Goal: Information Seeking & Learning: Learn about a topic

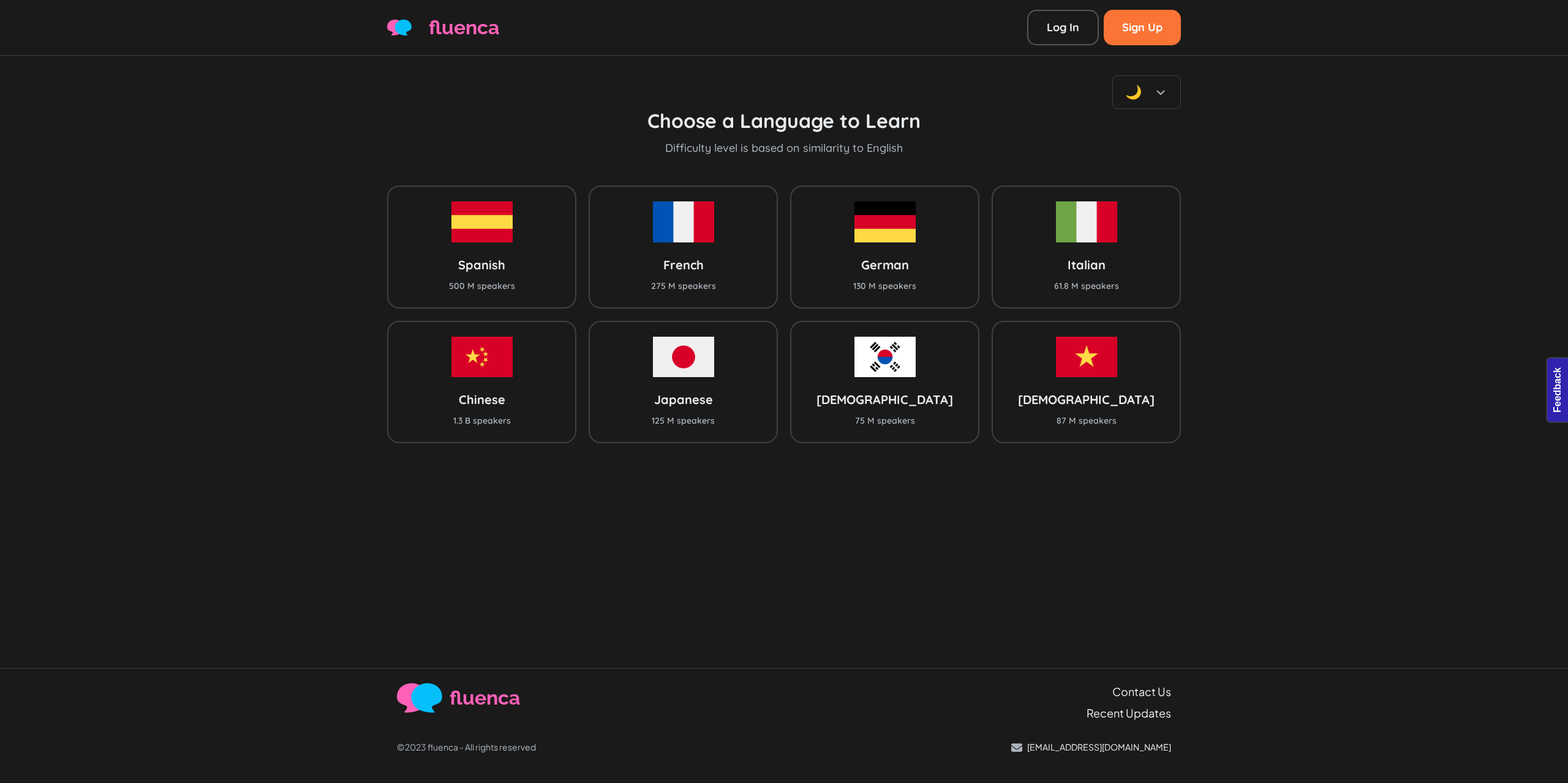
click at [1015, 94] on div "🌙" at bounding box center [784, 92] width 794 height 34
click at [306, 131] on div "🌙 Choose a Language to Learn Difficulty level is based on similarity to English…" at bounding box center [784, 361] width 1568 height 612
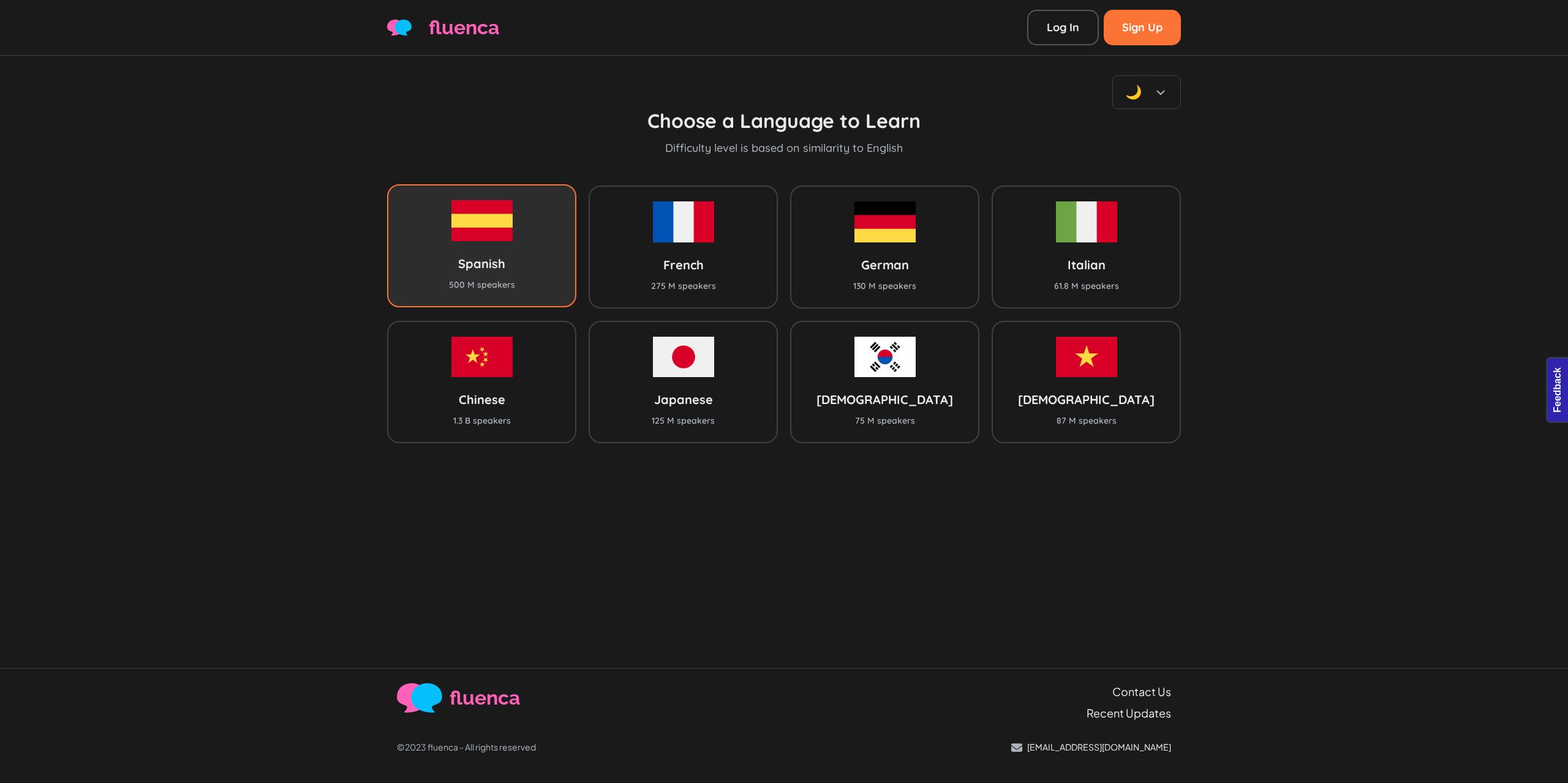
click at [486, 216] on img at bounding box center [482, 220] width 62 height 40
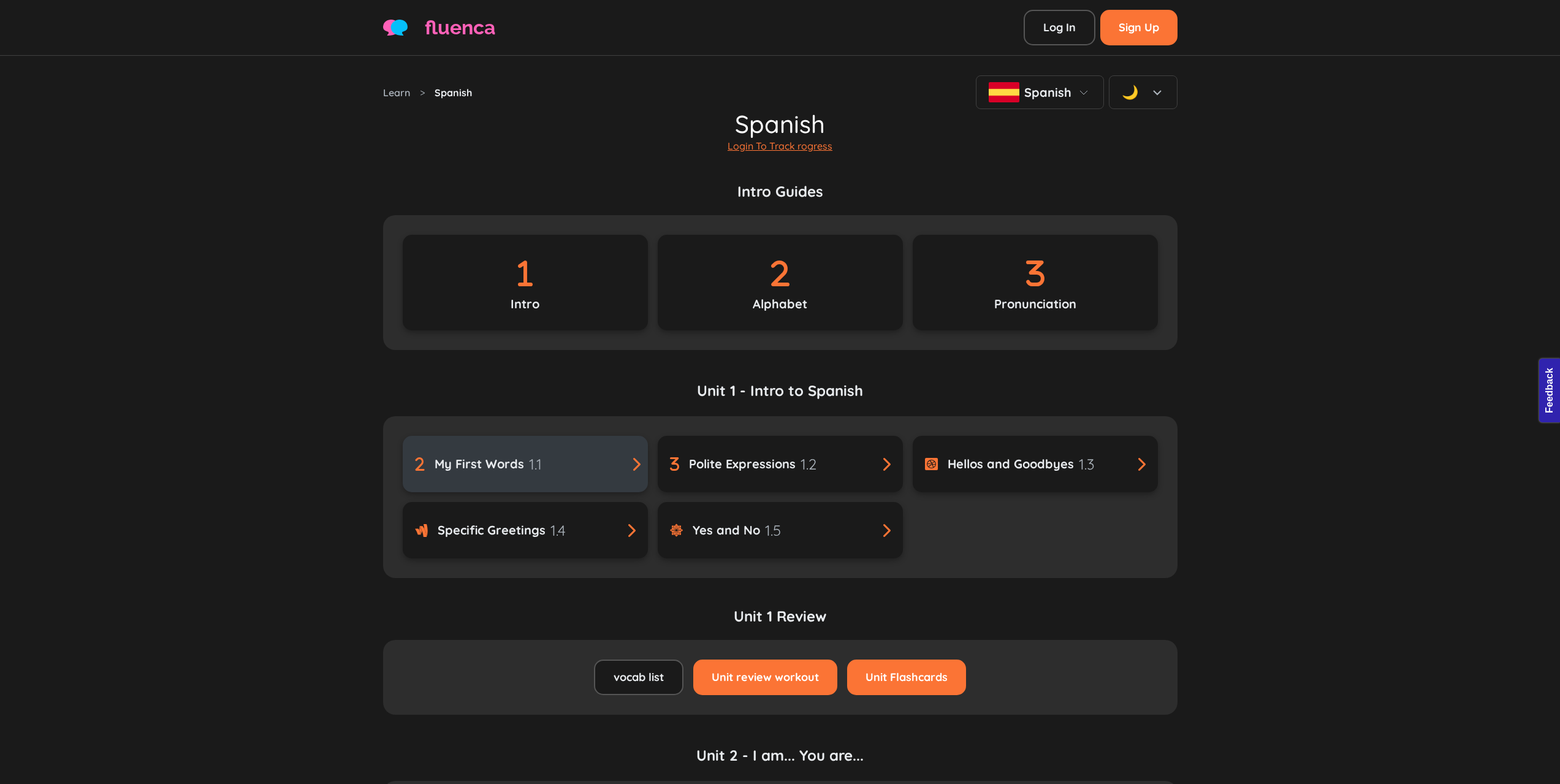
click at [561, 470] on div "My First Words 1.1" at bounding box center [525, 464] width 221 height 22
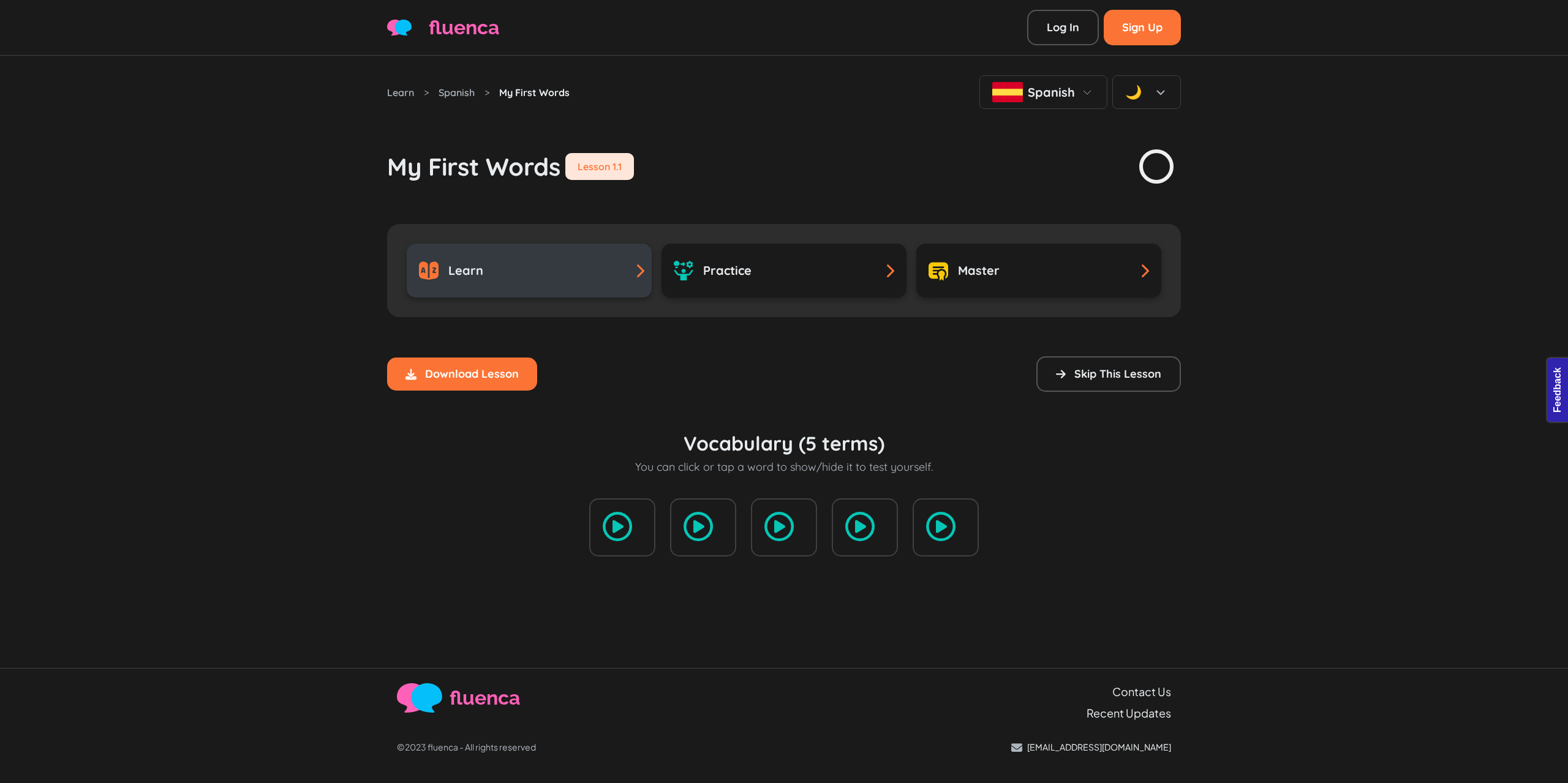
click at [579, 266] on div "Learn" at bounding box center [529, 270] width 220 height 20
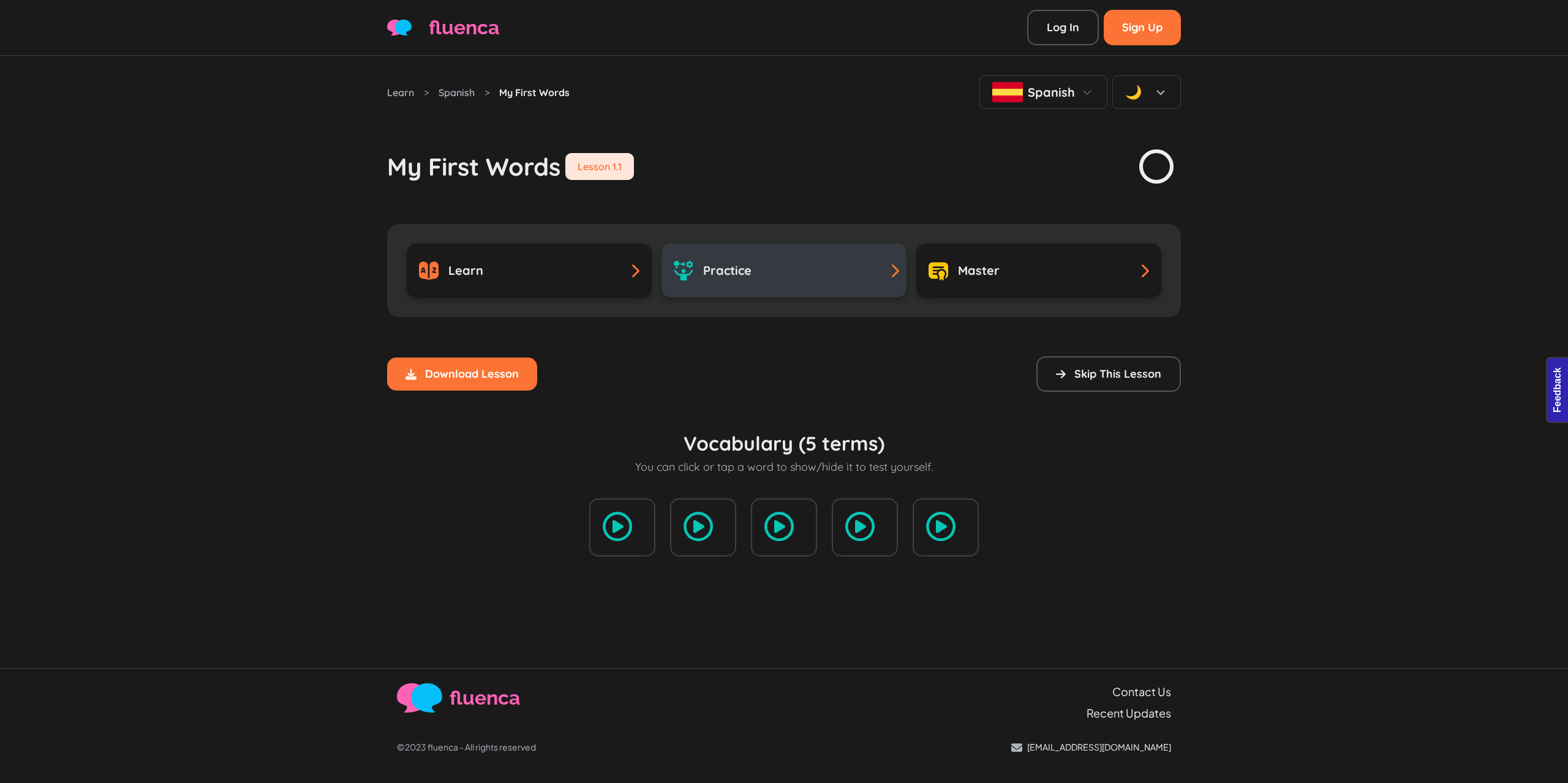
click at [763, 284] on link "Practice" at bounding box center [784, 270] width 245 height 54
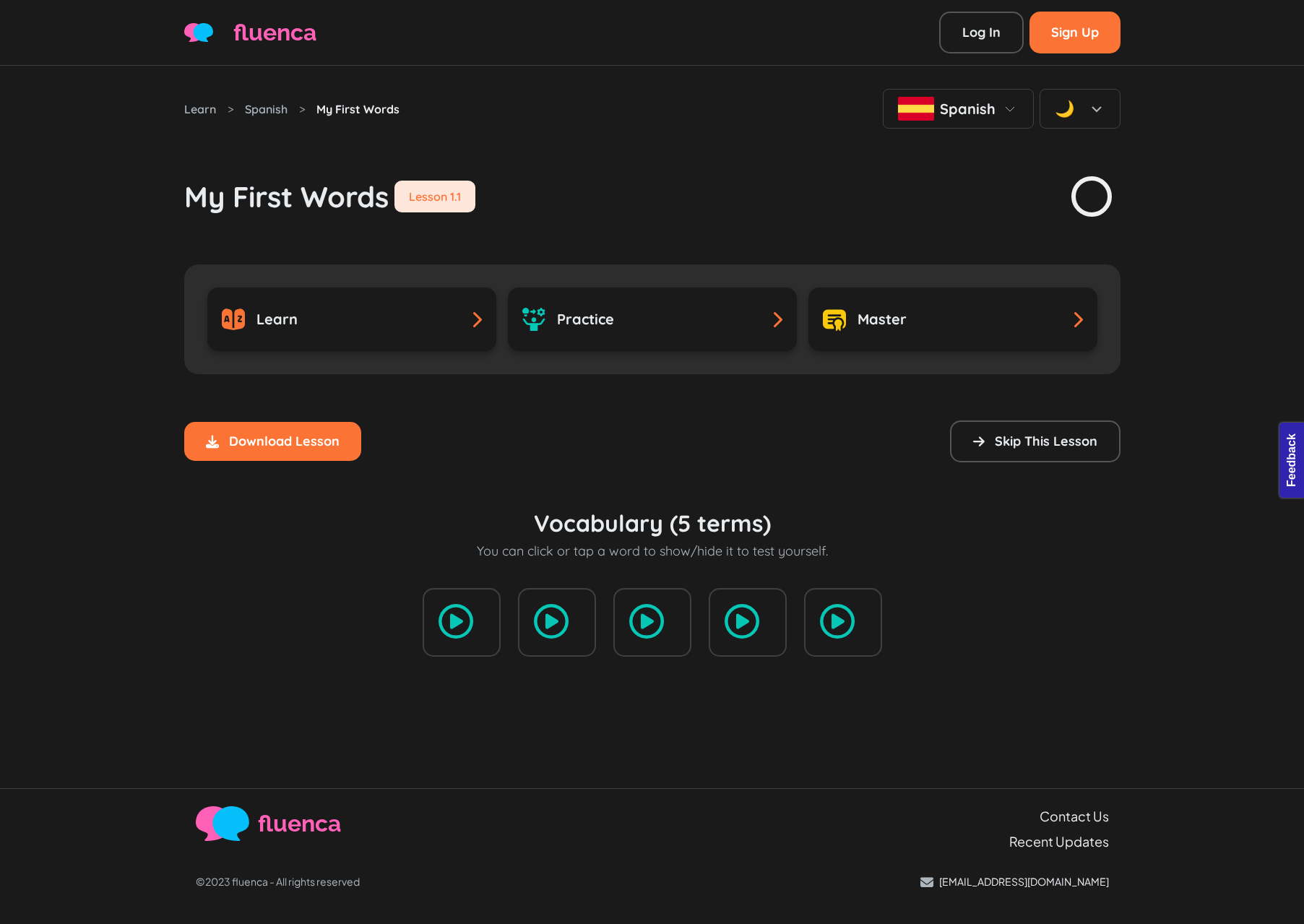
click at [628, 474] on div "Vocabulary (5 terms) You can click or tap a word to show/hide it to test yourse…" at bounding box center [652, 583] width 936 height 240
click at [637, 396] on div "Learn > Spanish > My First Words Spanish 🌙 My First Words Lesson 1.1 Learn Prac…" at bounding box center [653, 384] width 954 height 638
click at [633, 395] on div "Learn > Spanish > My First Words Spanish 🌙 My First Words Lesson 1.1 Learn Prac…" at bounding box center [653, 384] width 954 height 638
click at [967, 26] on link "Log In" at bounding box center [981, 32] width 85 height 42
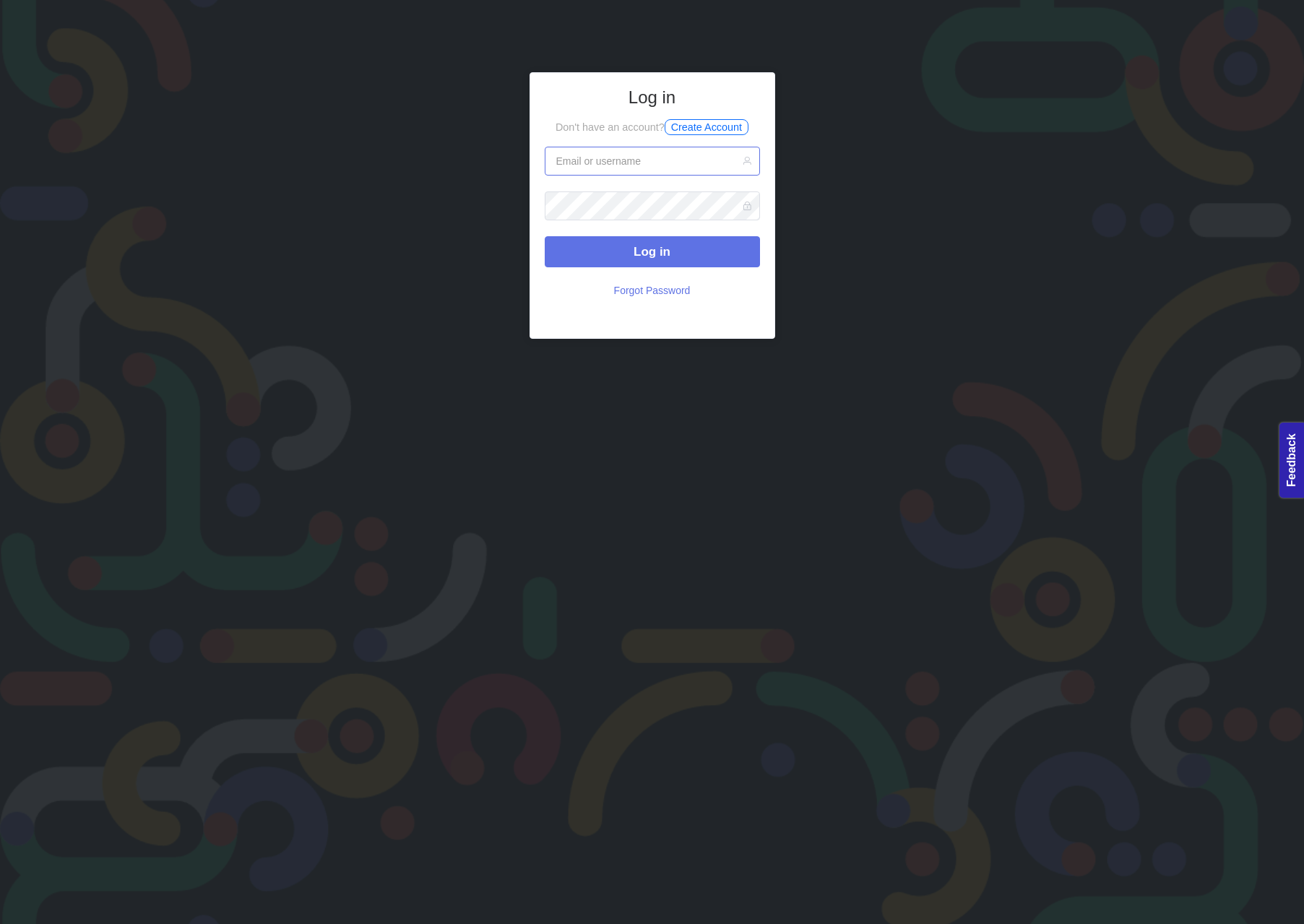
click at [612, 176] on input "text" at bounding box center [652, 161] width 215 height 29
type input "eminkarakan0drive@gmail.com"
click at [545, 236] on button "Log in" at bounding box center [652, 252] width 215 height 31
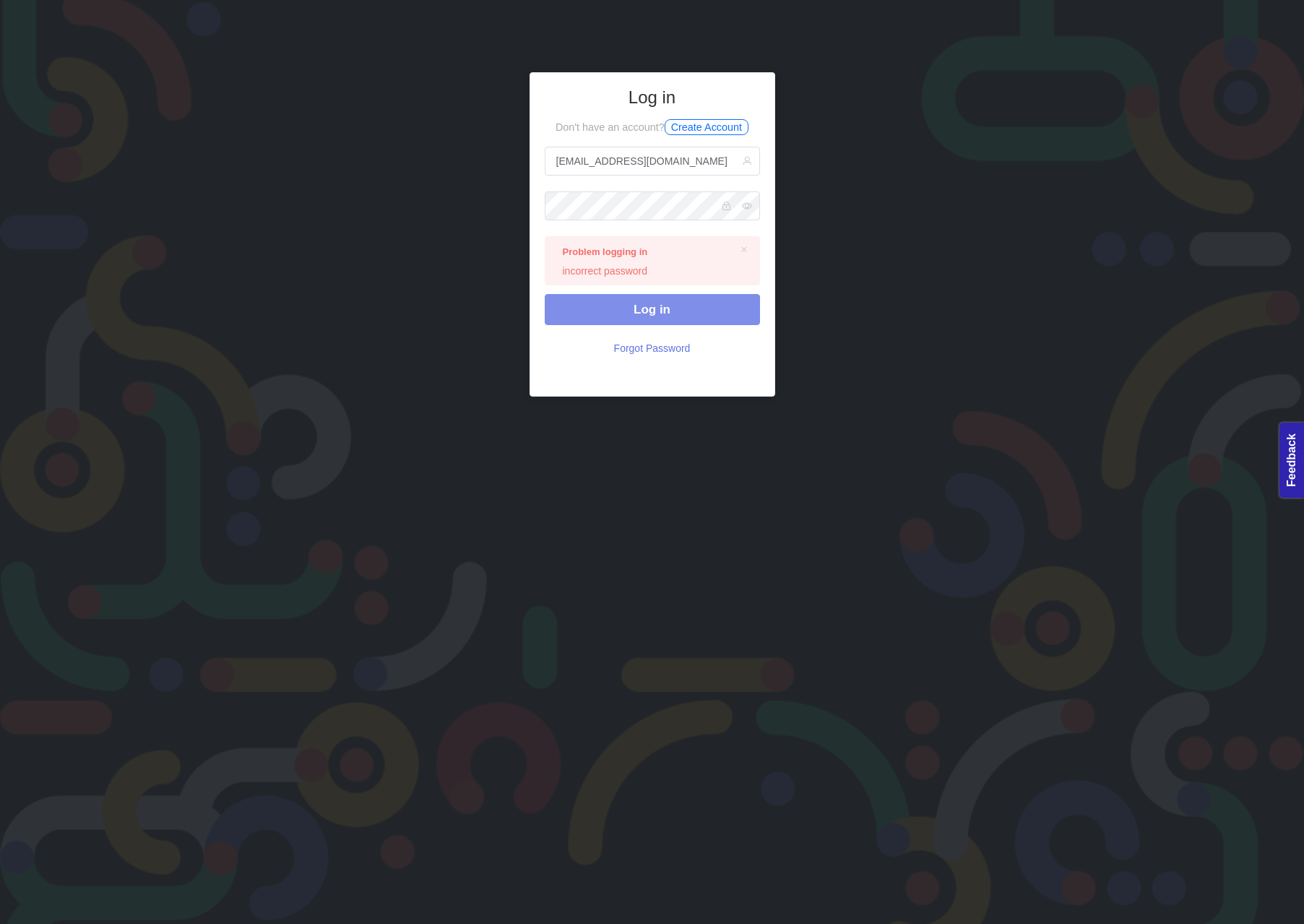
click at [692, 305] on button "Log in" at bounding box center [652, 309] width 215 height 31
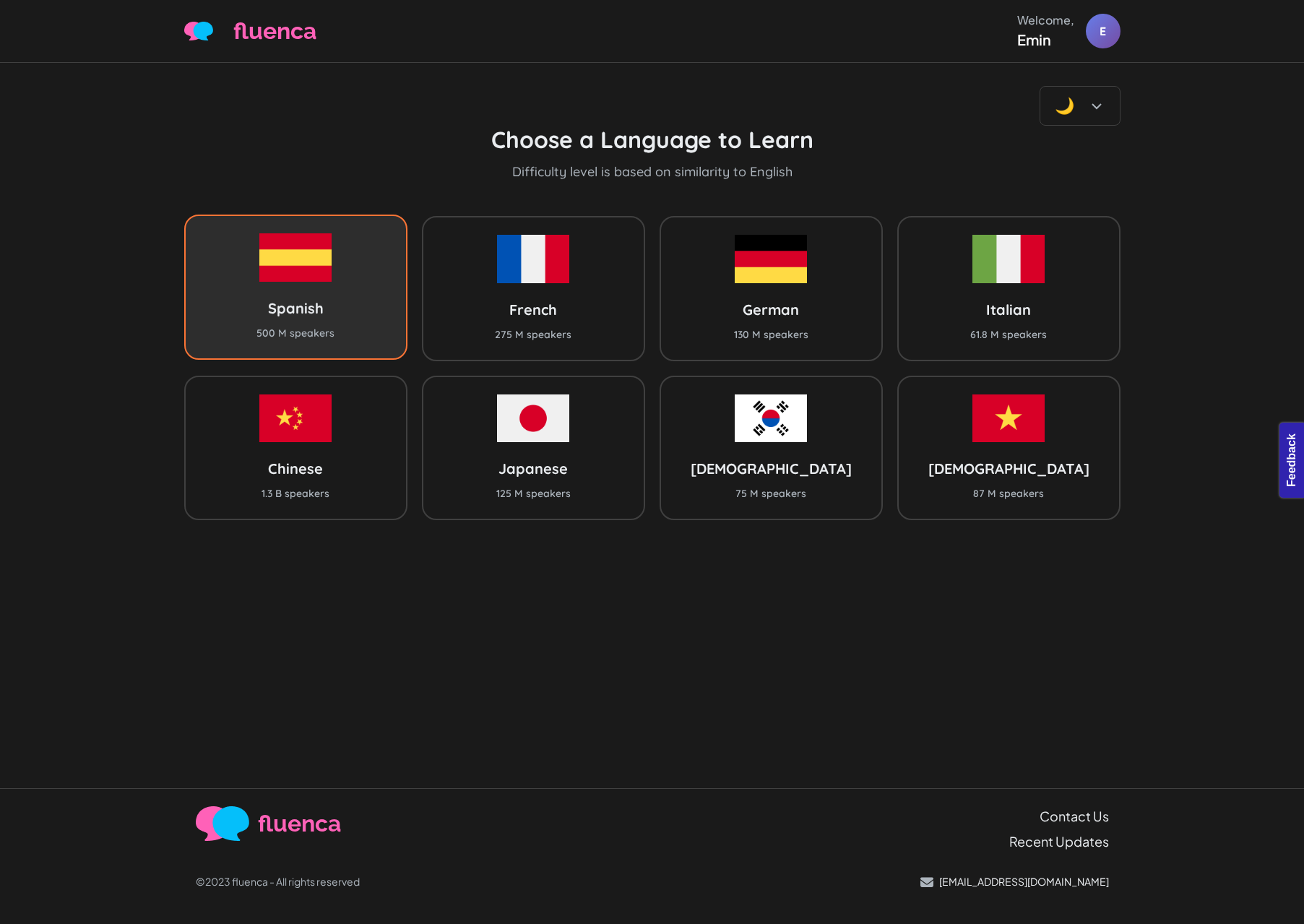
click at [297, 307] on h3 "Spanish" at bounding box center [295, 308] width 78 height 18
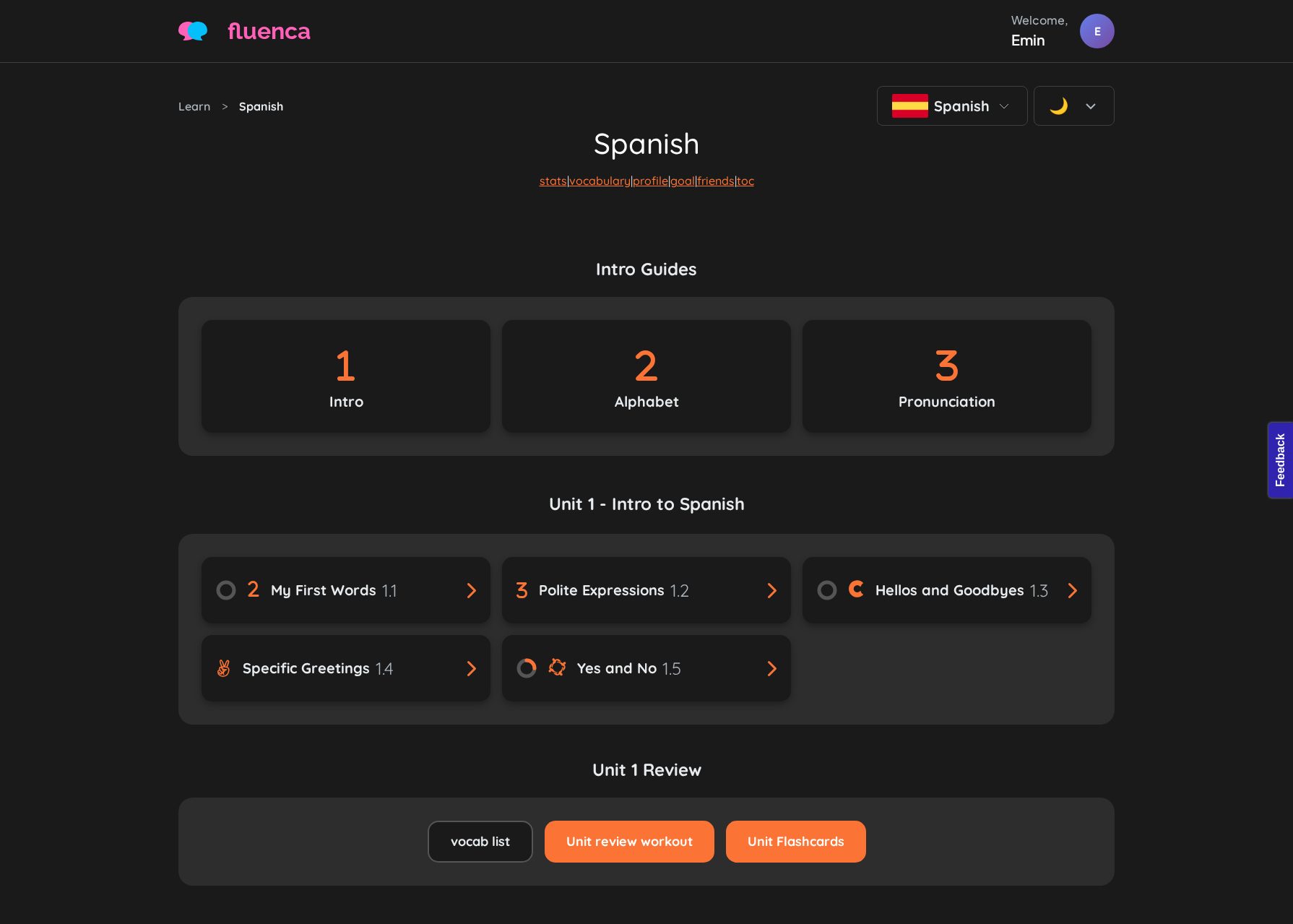
click at [404, 161] on h1 "Spanish" at bounding box center [646, 143] width 936 height 35
click at [431, 161] on h1 "Spanish" at bounding box center [646, 143] width 936 height 35
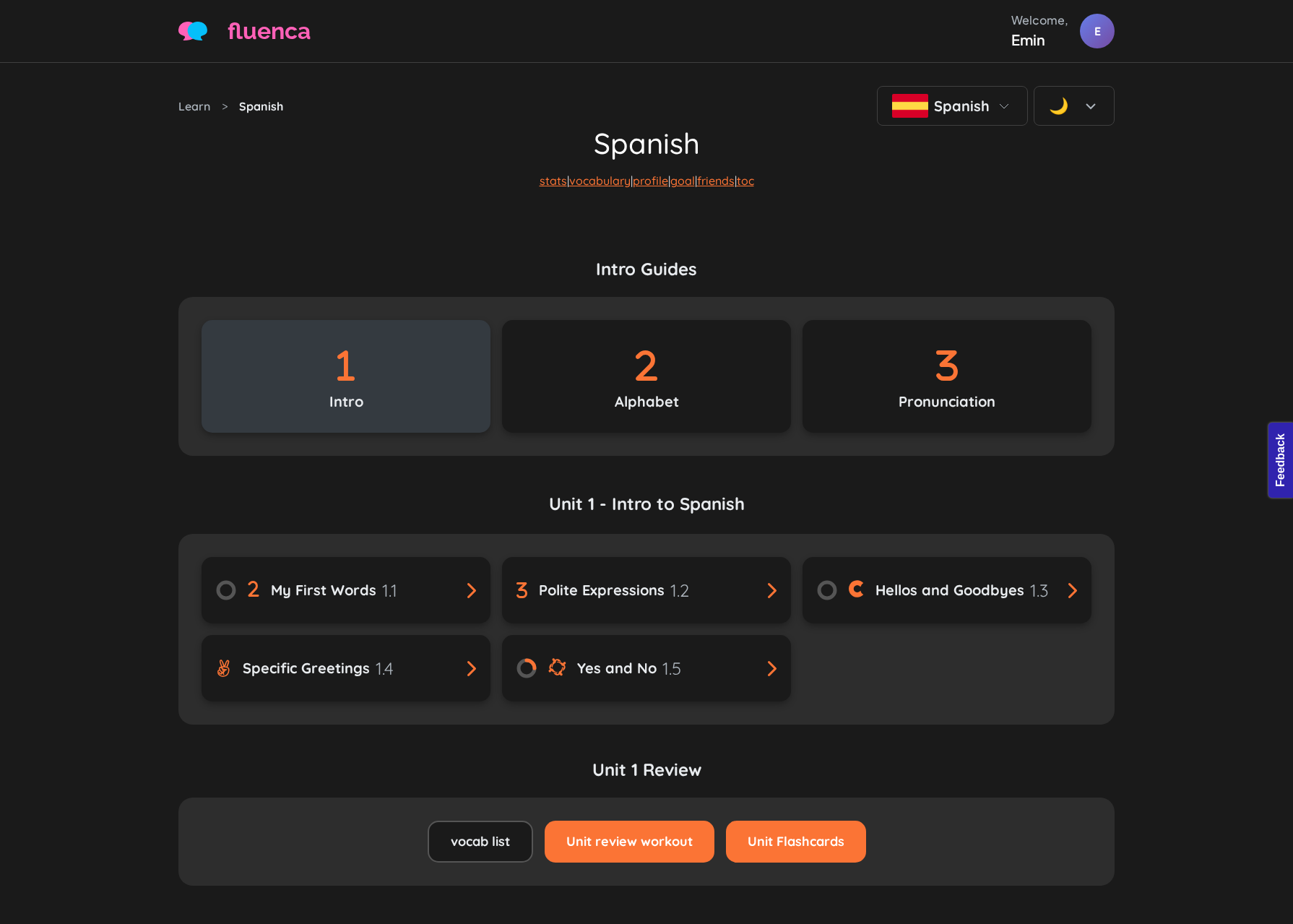
click at [376, 391] on icon at bounding box center [345, 366] width 64 height 51
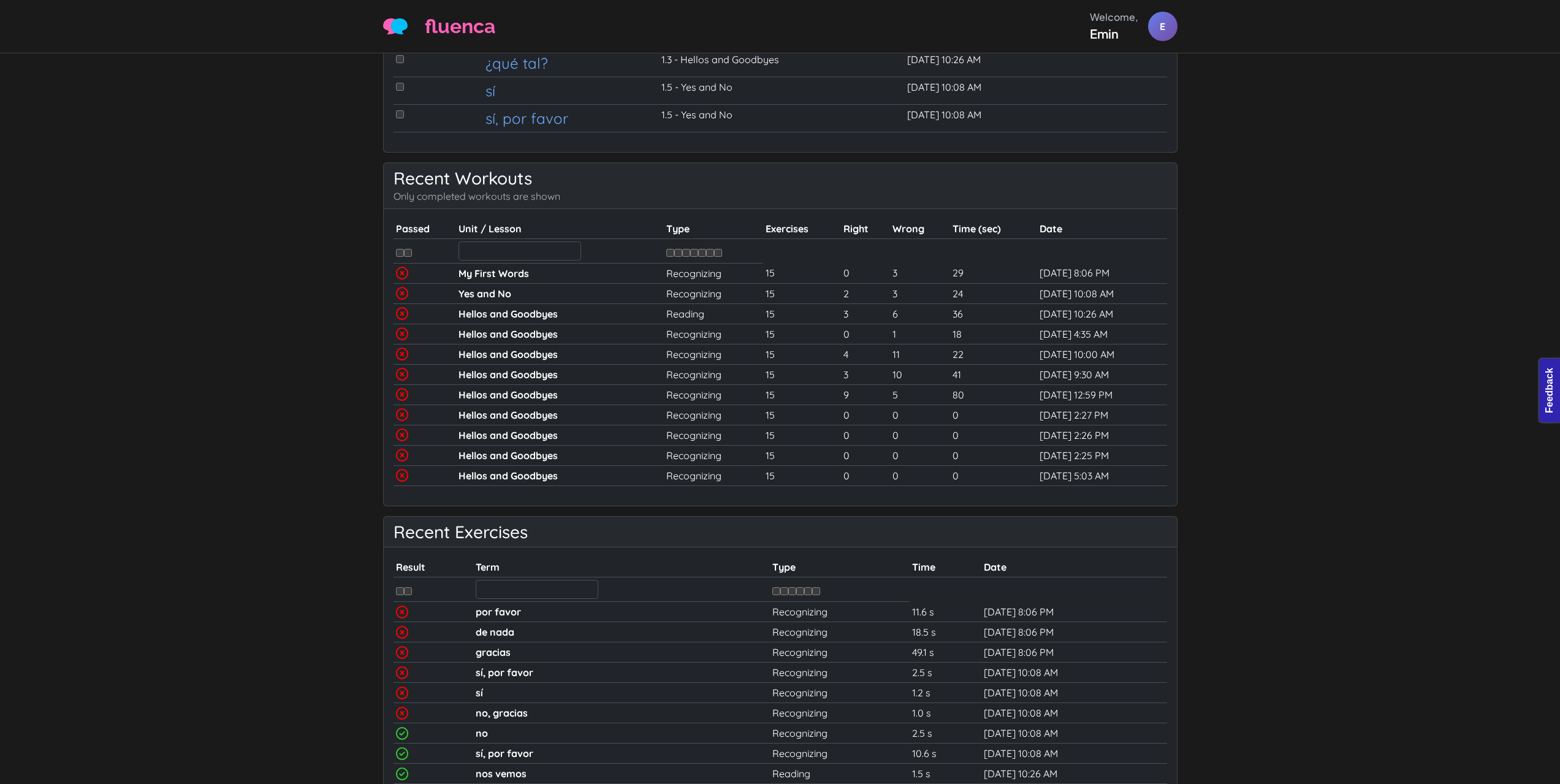
scroll to position [613, 0]
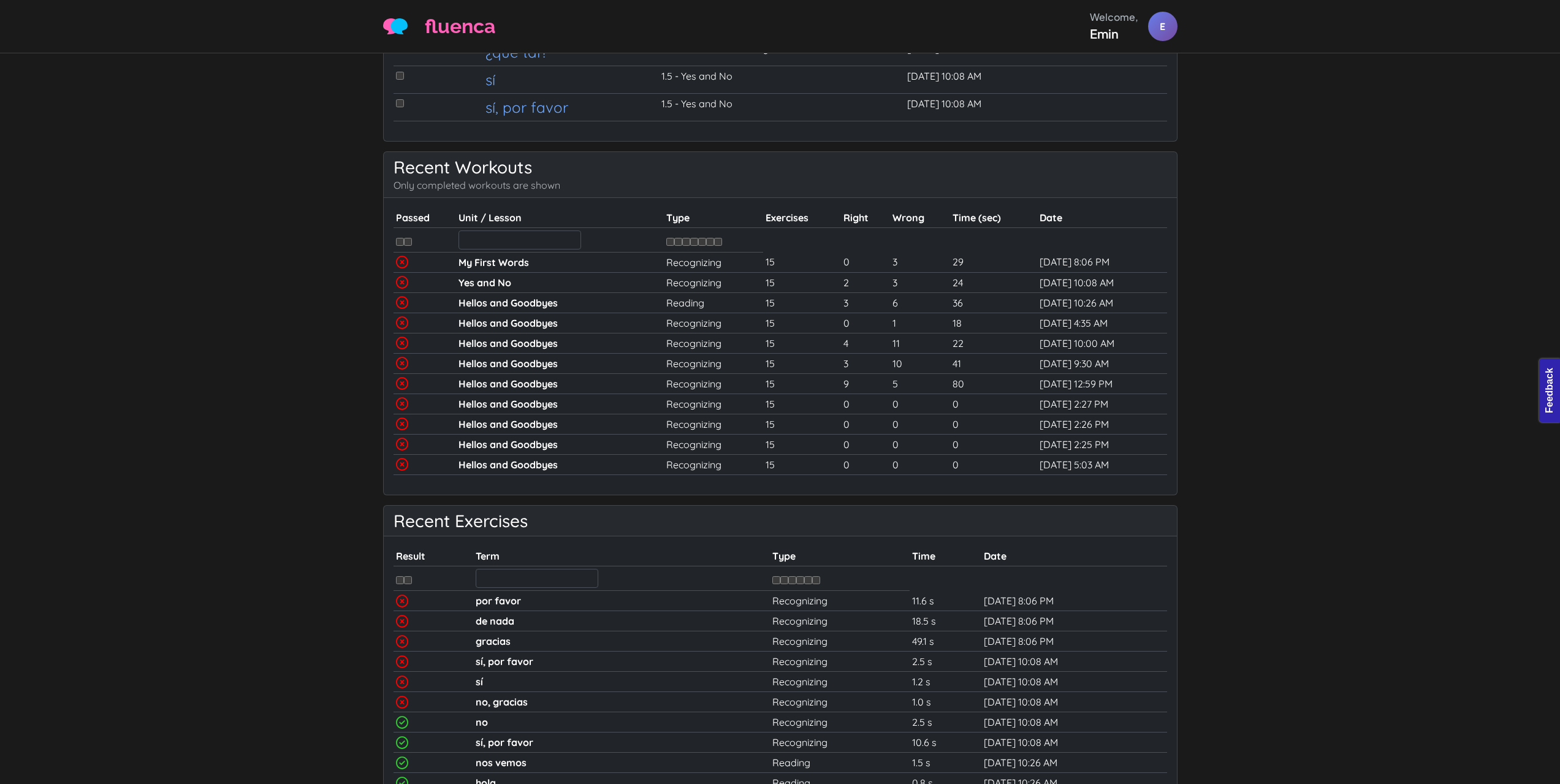
click at [400, 242] on input "checkbox" at bounding box center [400, 242] width 8 height 8
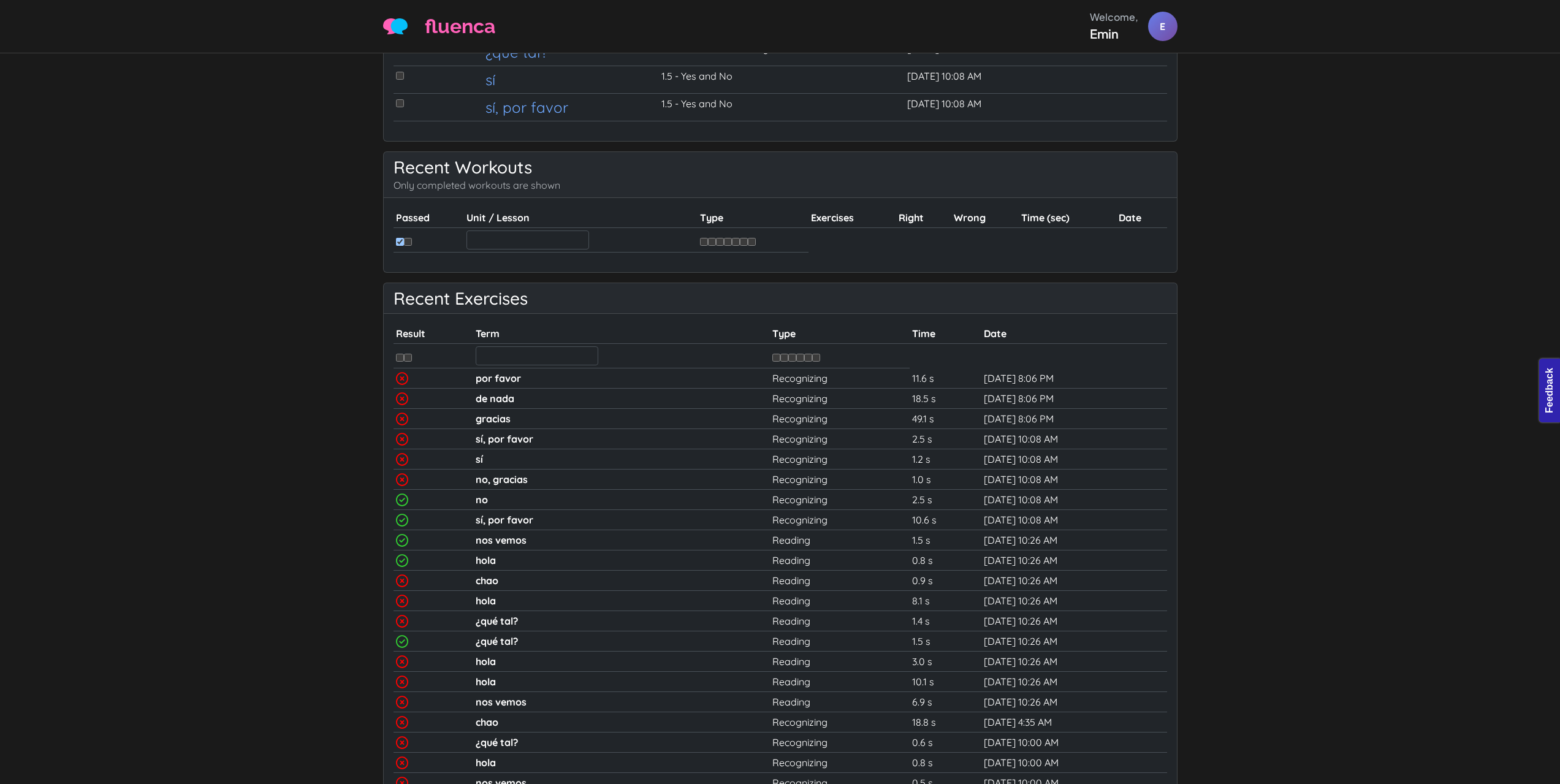
click at [400, 241] on input "checkbox" at bounding box center [400, 242] width 8 height 8
checkbox input "false"
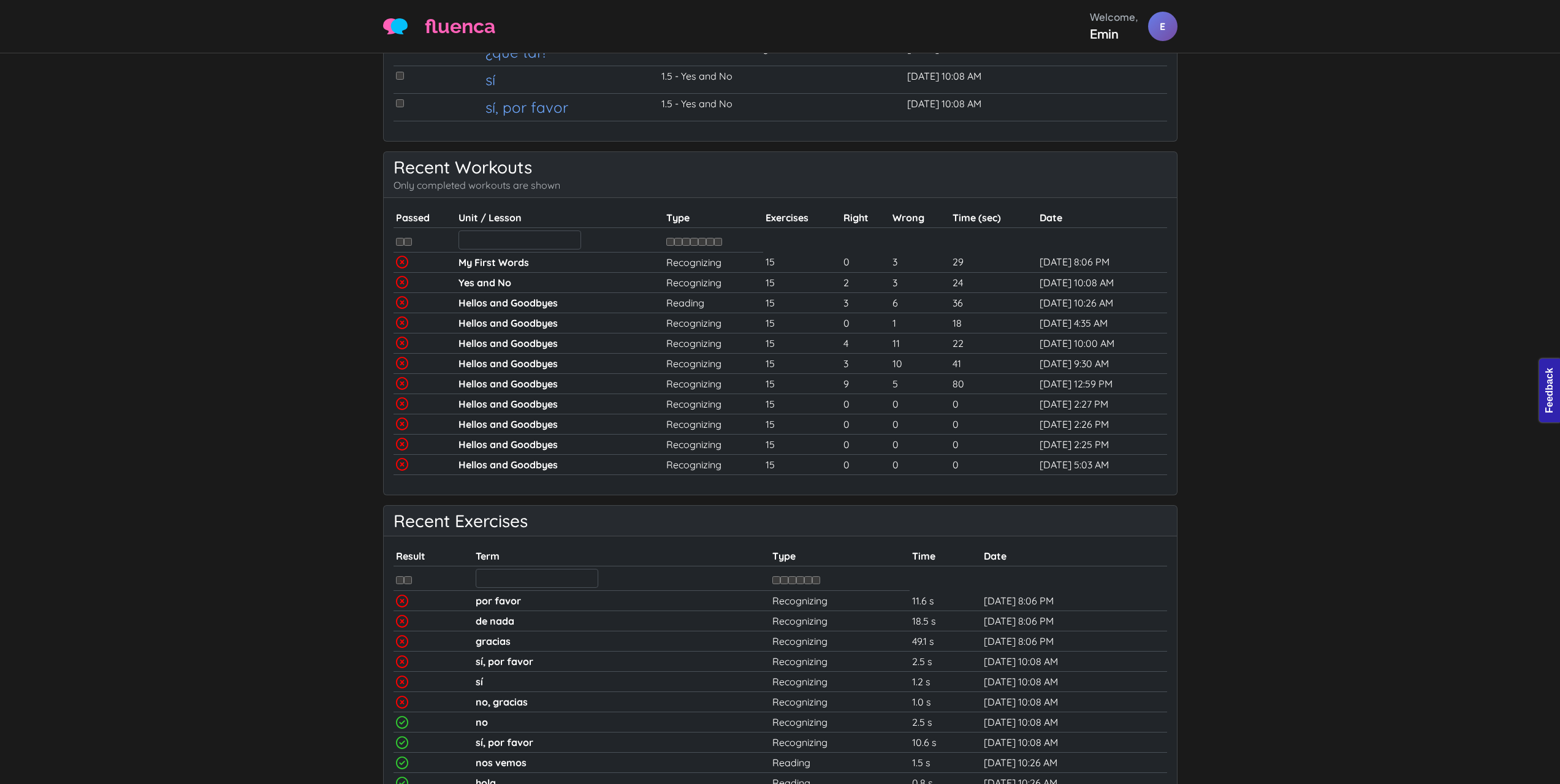
click at [407, 242] on input "checkbox" at bounding box center [408, 242] width 8 height 8
click at [407, 242] on input "checkbox" at bounding box center [408, 242] width 8 height 8
checkbox input "false"
click at [398, 242] on input "checkbox" at bounding box center [400, 242] width 8 height 8
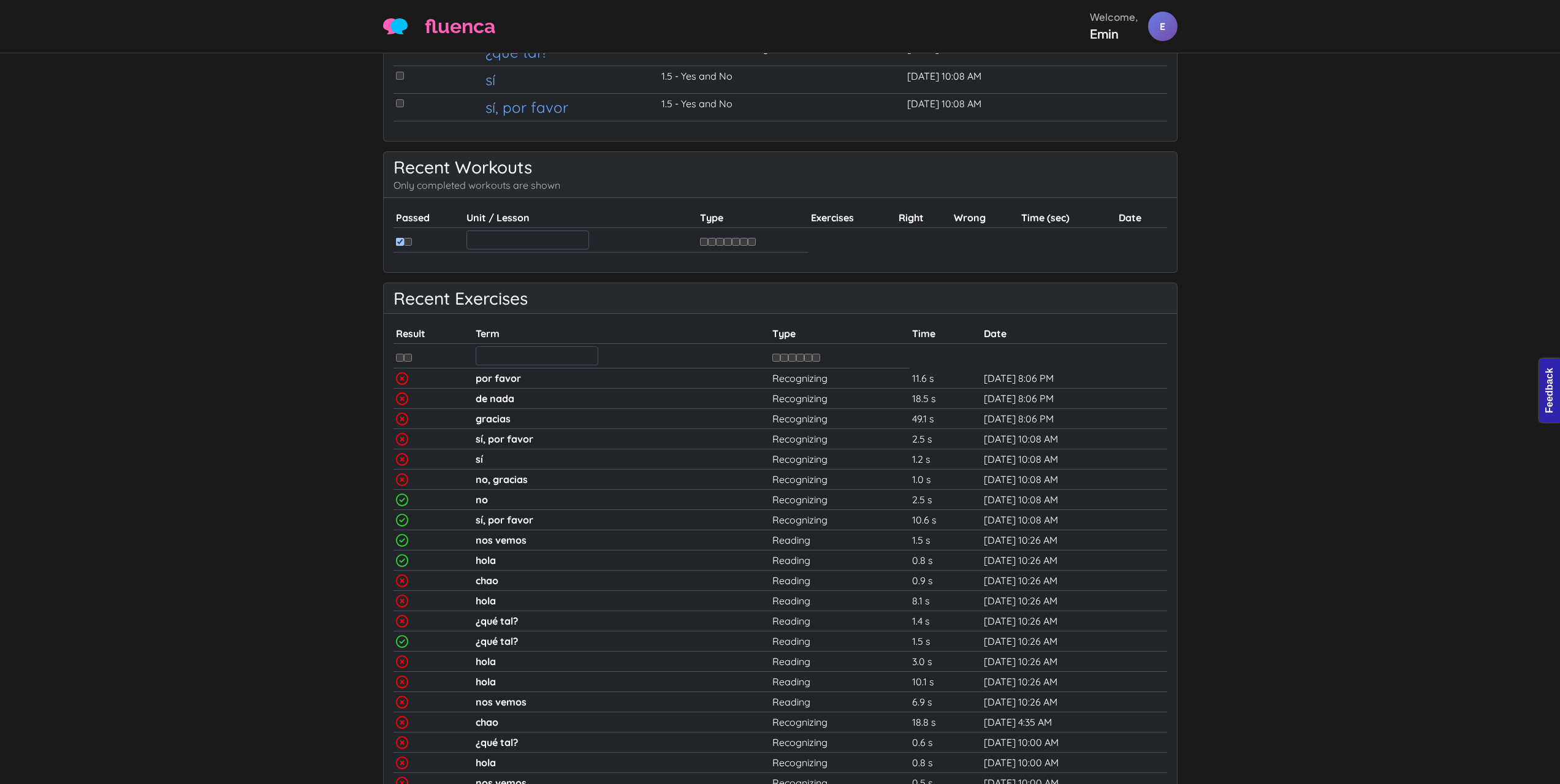
click at [403, 242] on input "checkbox" at bounding box center [400, 242] width 8 height 8
checkbox input "false"
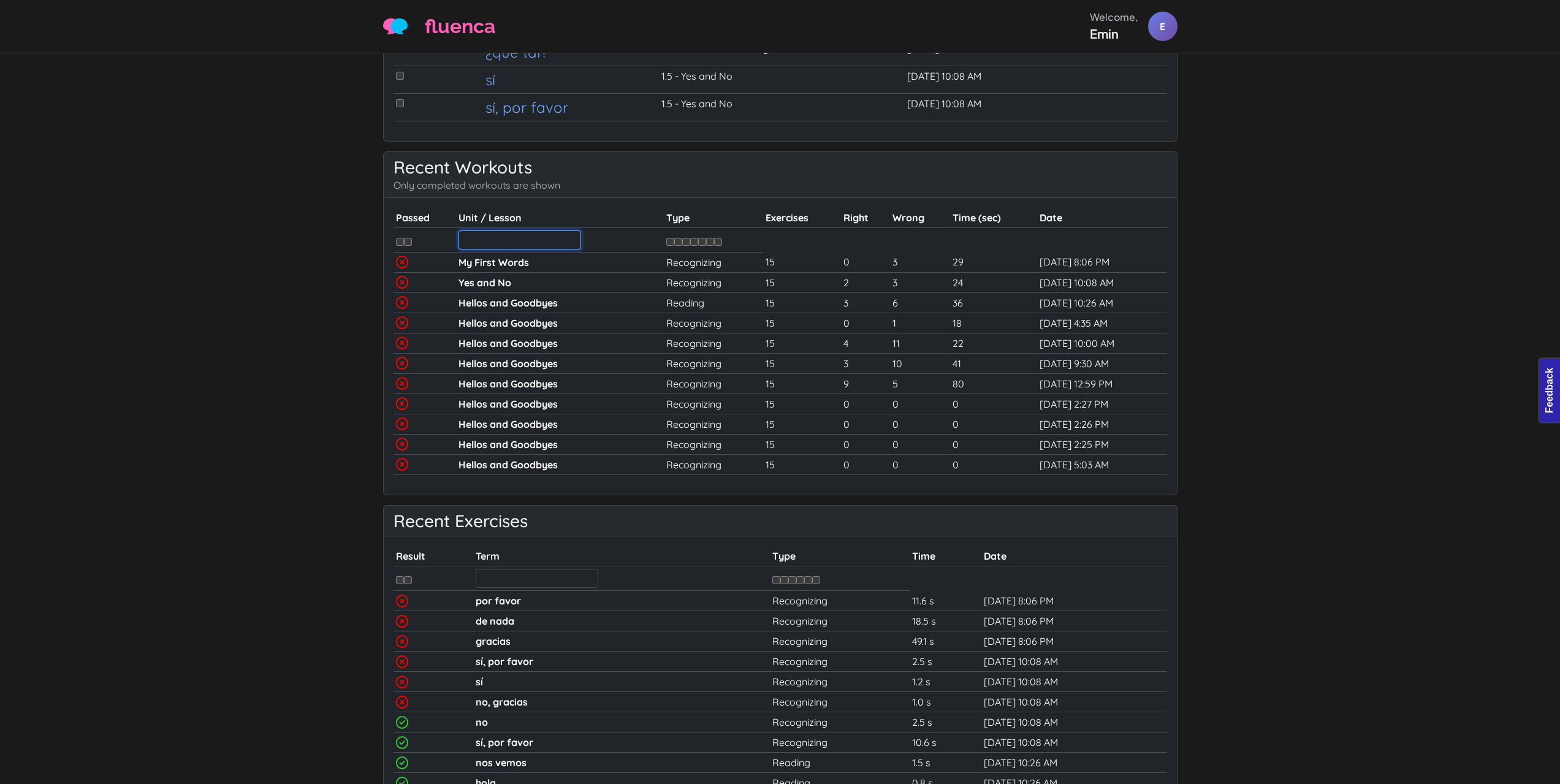
click at [466, 238] on input "text" at bounding box center [520, 240] width 123 height 19
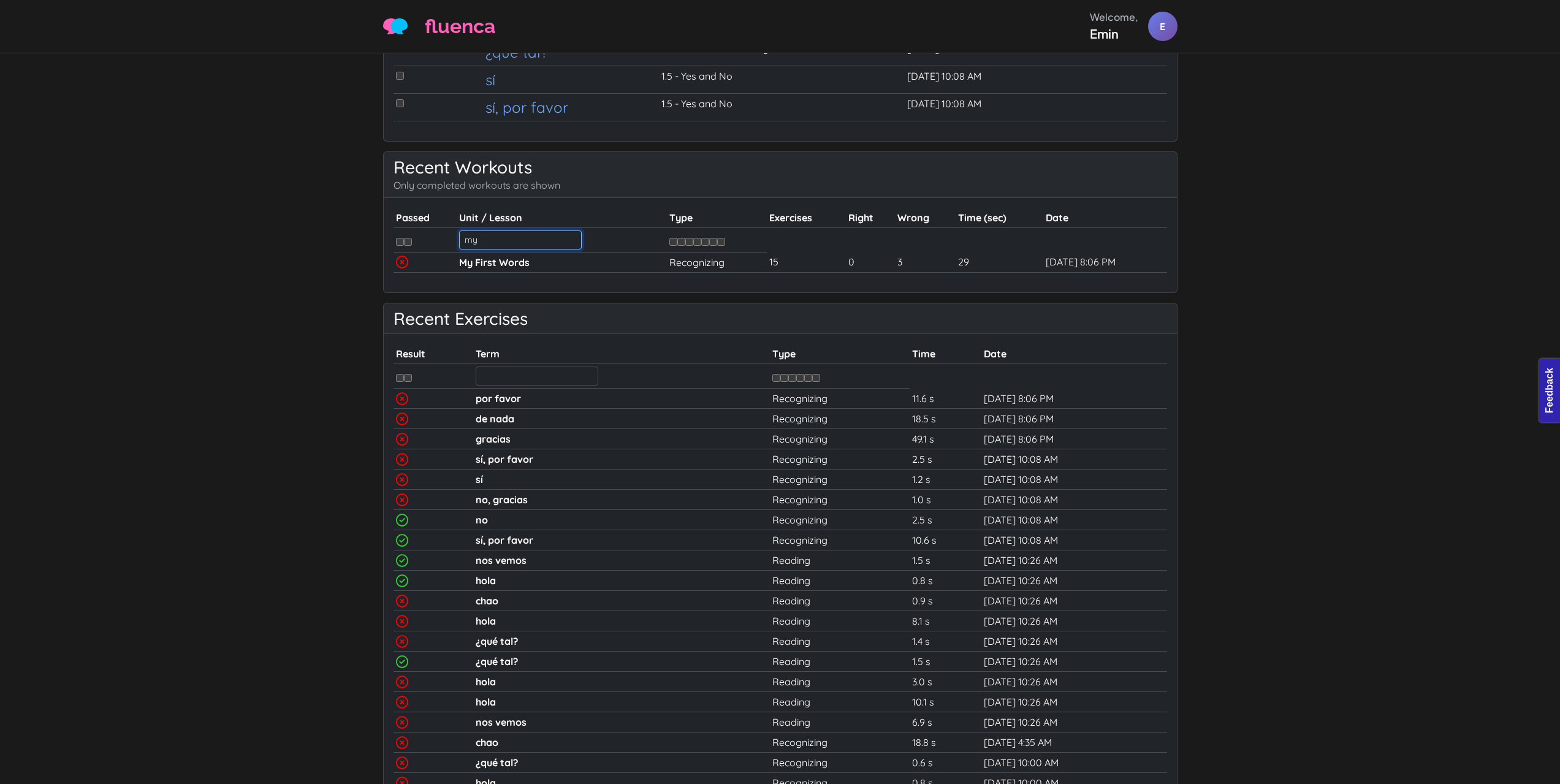
type input "m"
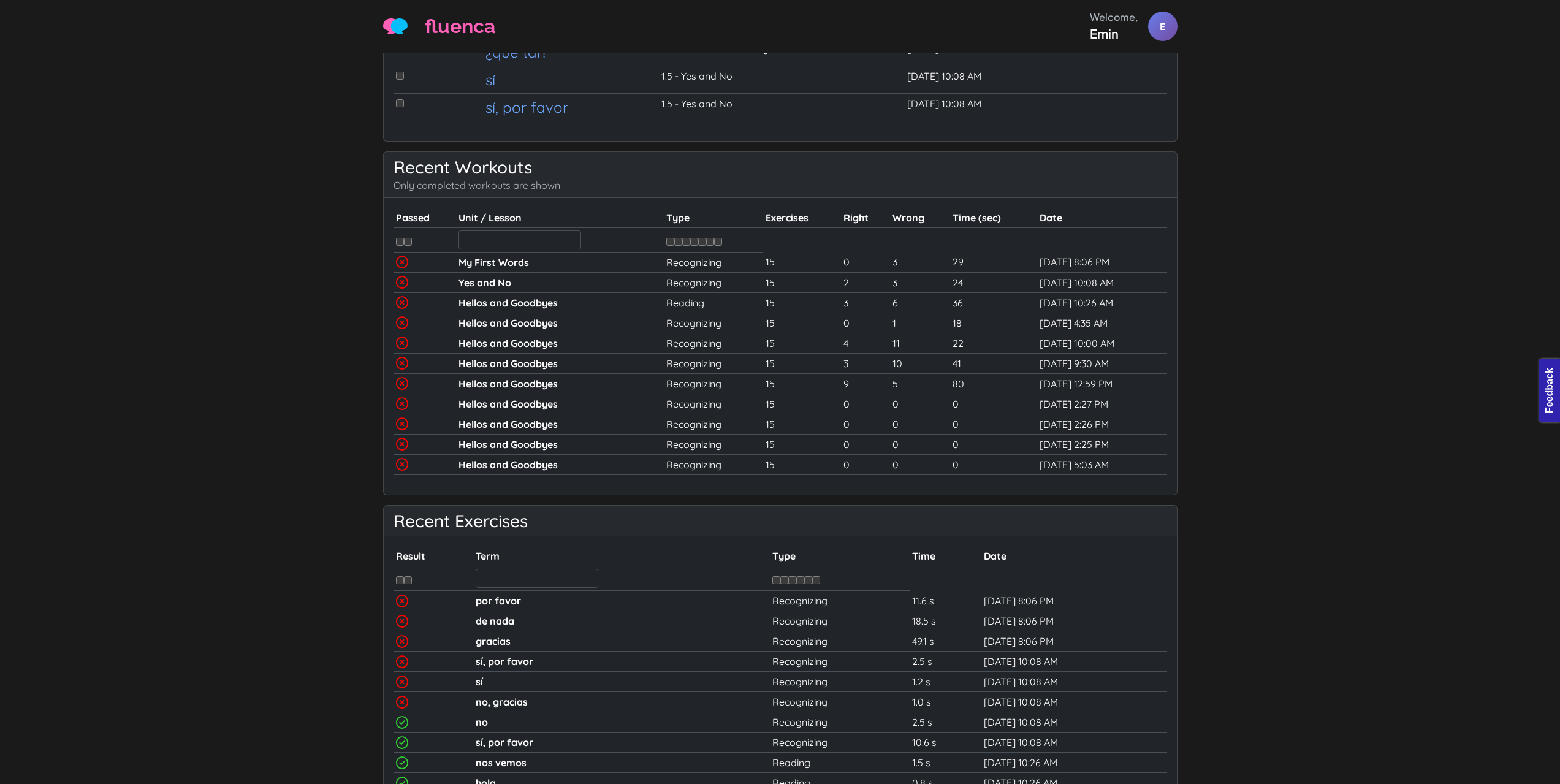
click at [675, 244] on input "checkbox" at bounding box center [679, 242] width 8 height 8
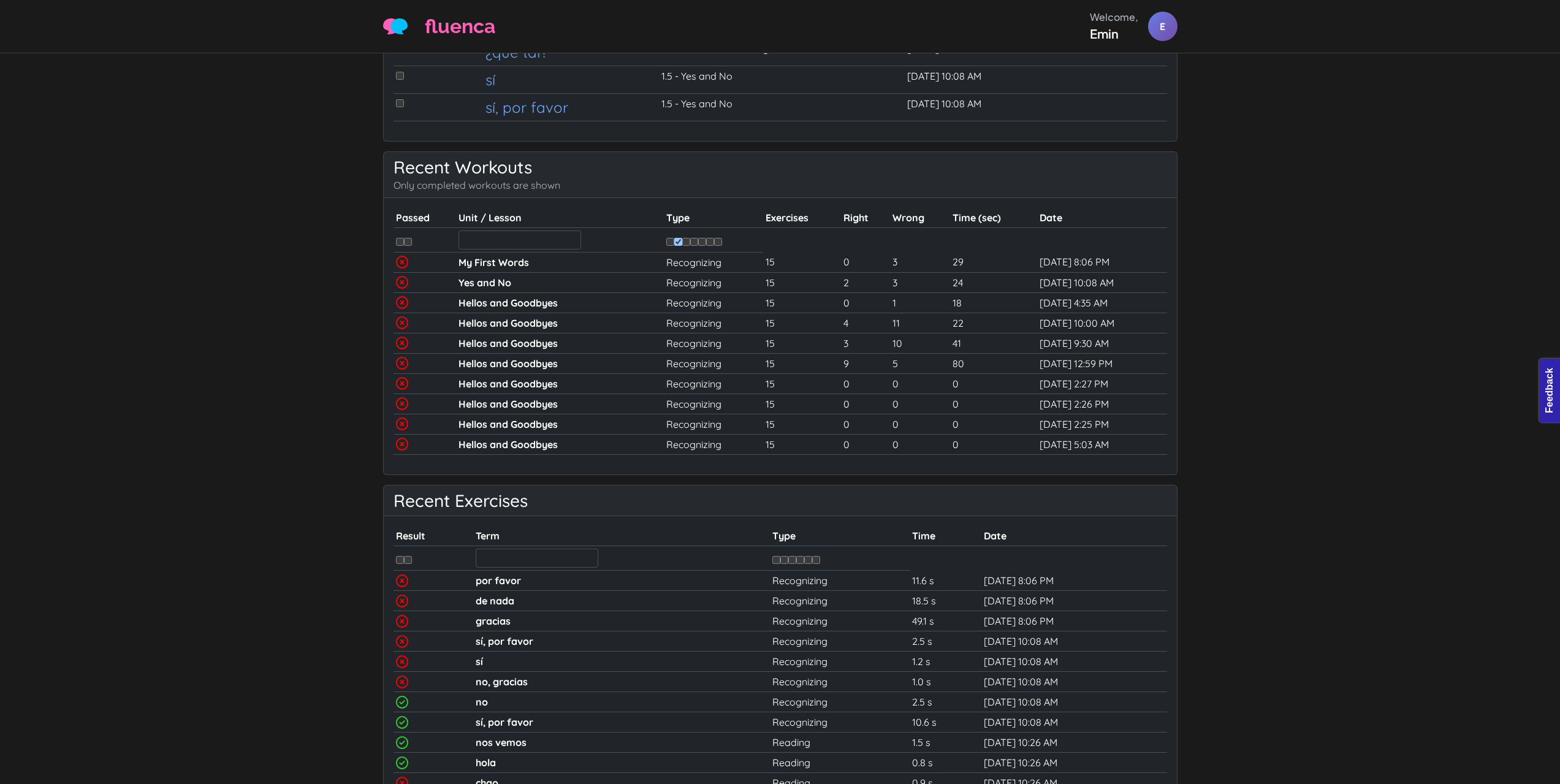
click at [675, 241] on input "checkbox" at bounding box center [679, 242] width 8 height 8
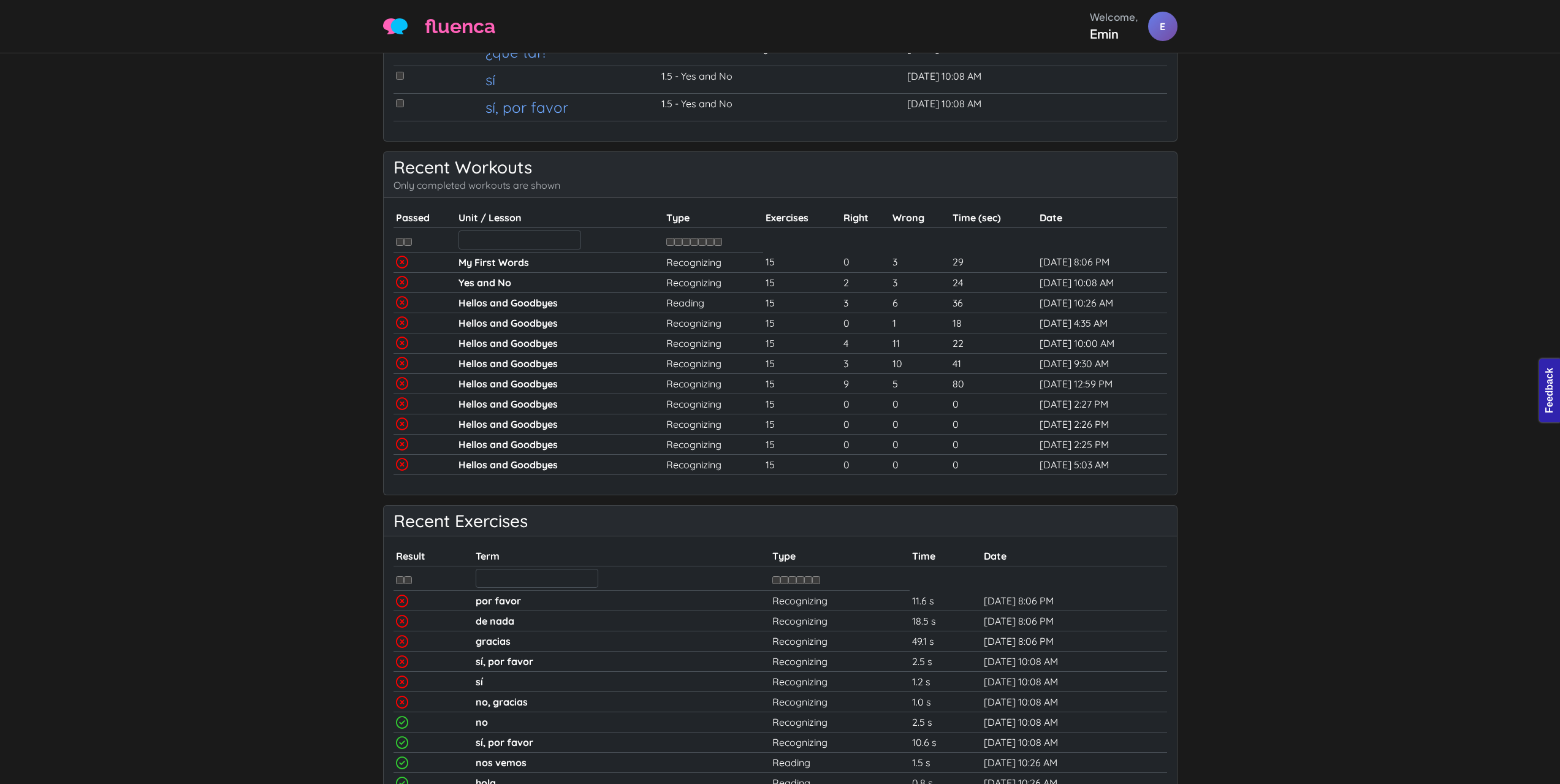
click at [675, 241] on input "checkbox" at bounding box center [679, 242] width 8 height 8
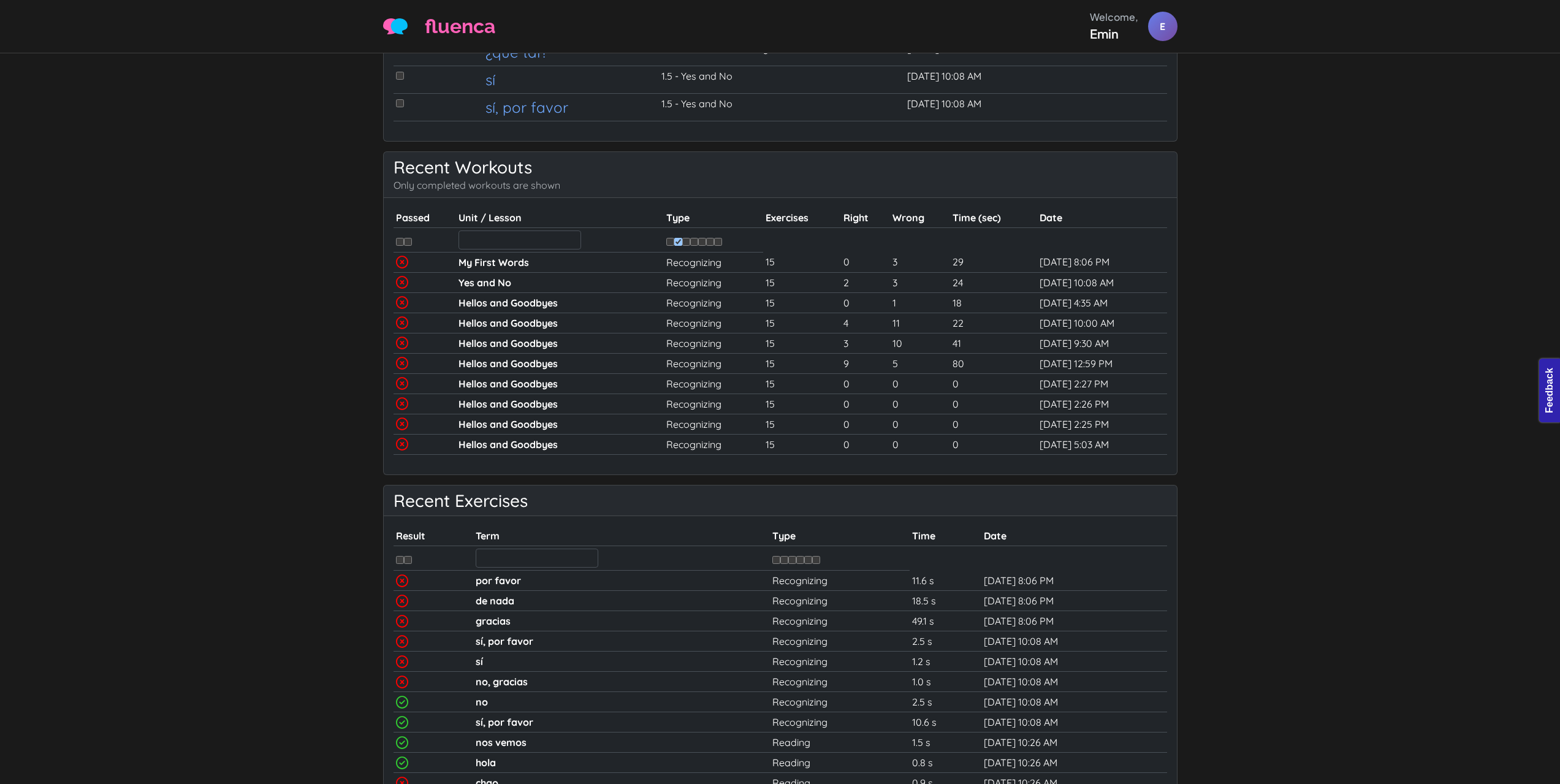
click at [675, 241] on input "checkbox" at bounding box center [679, 242] width 8 height 8
checkbox input "false"
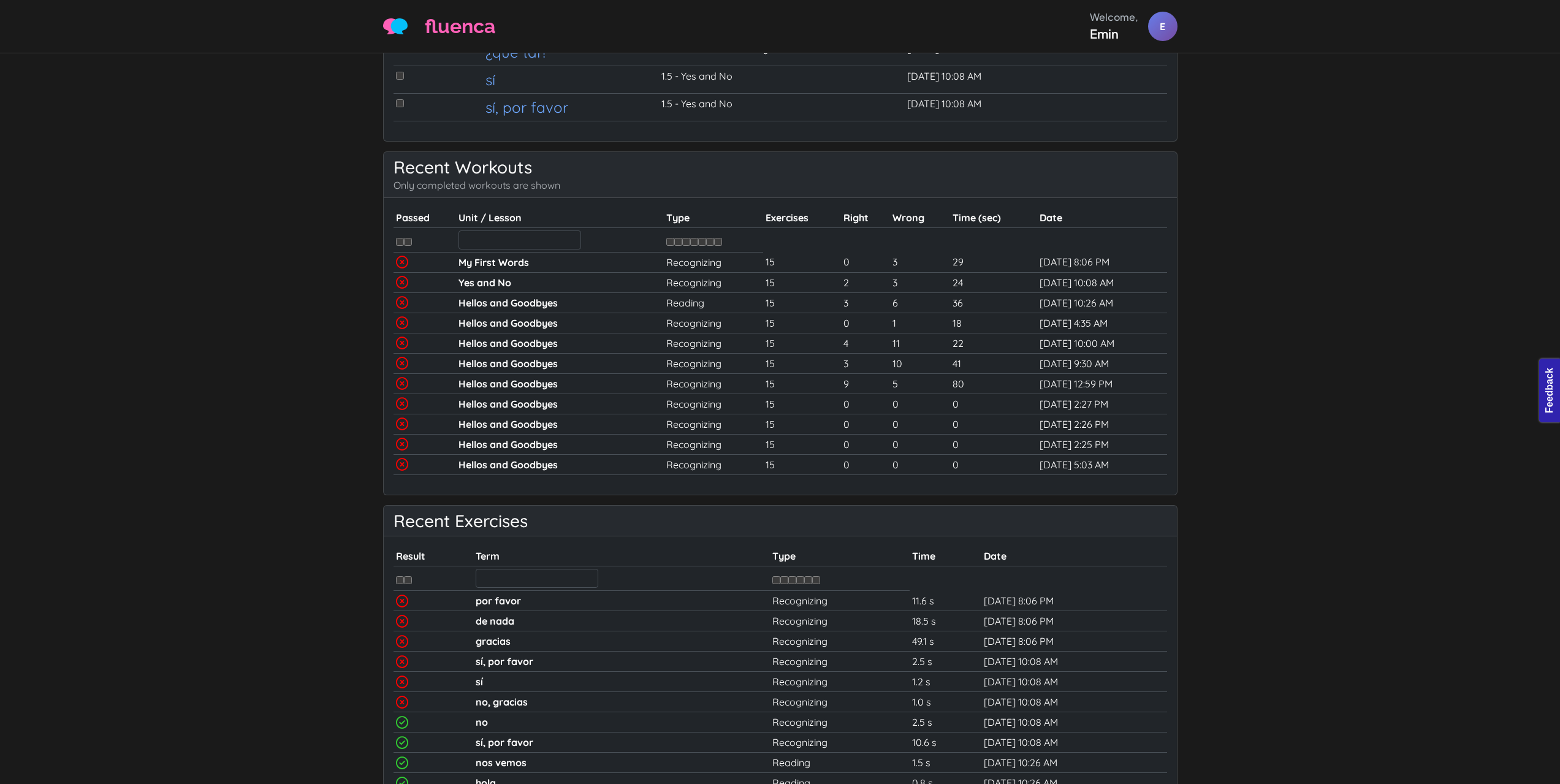
click at [666, 243] on input "checkbox" at bounding box center [670, 242] width 8 height 8
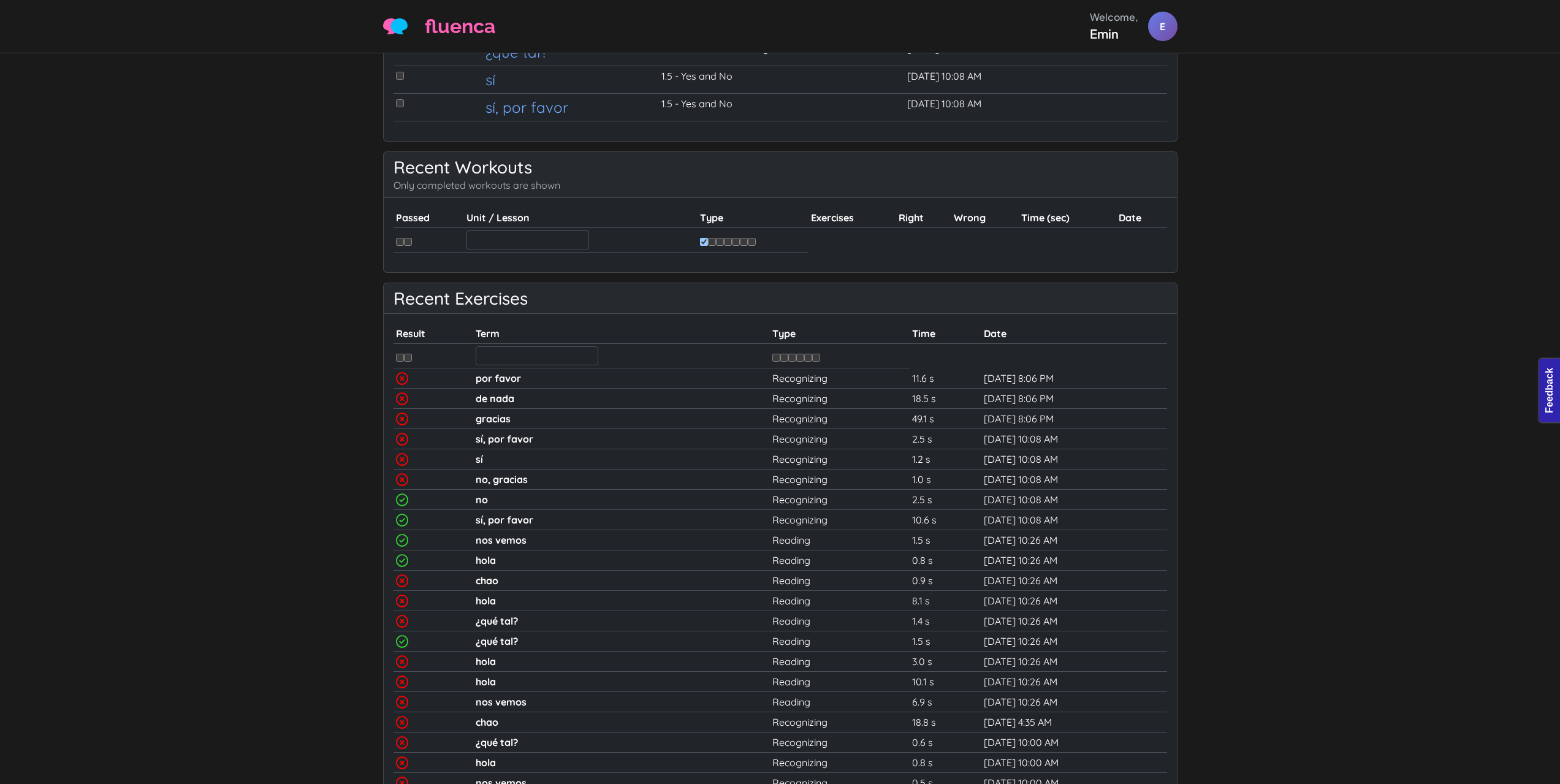
click at [703, 244] on input "checkbox" at bounding box center [704, 242] width 8 height 8
checkbox input "false"
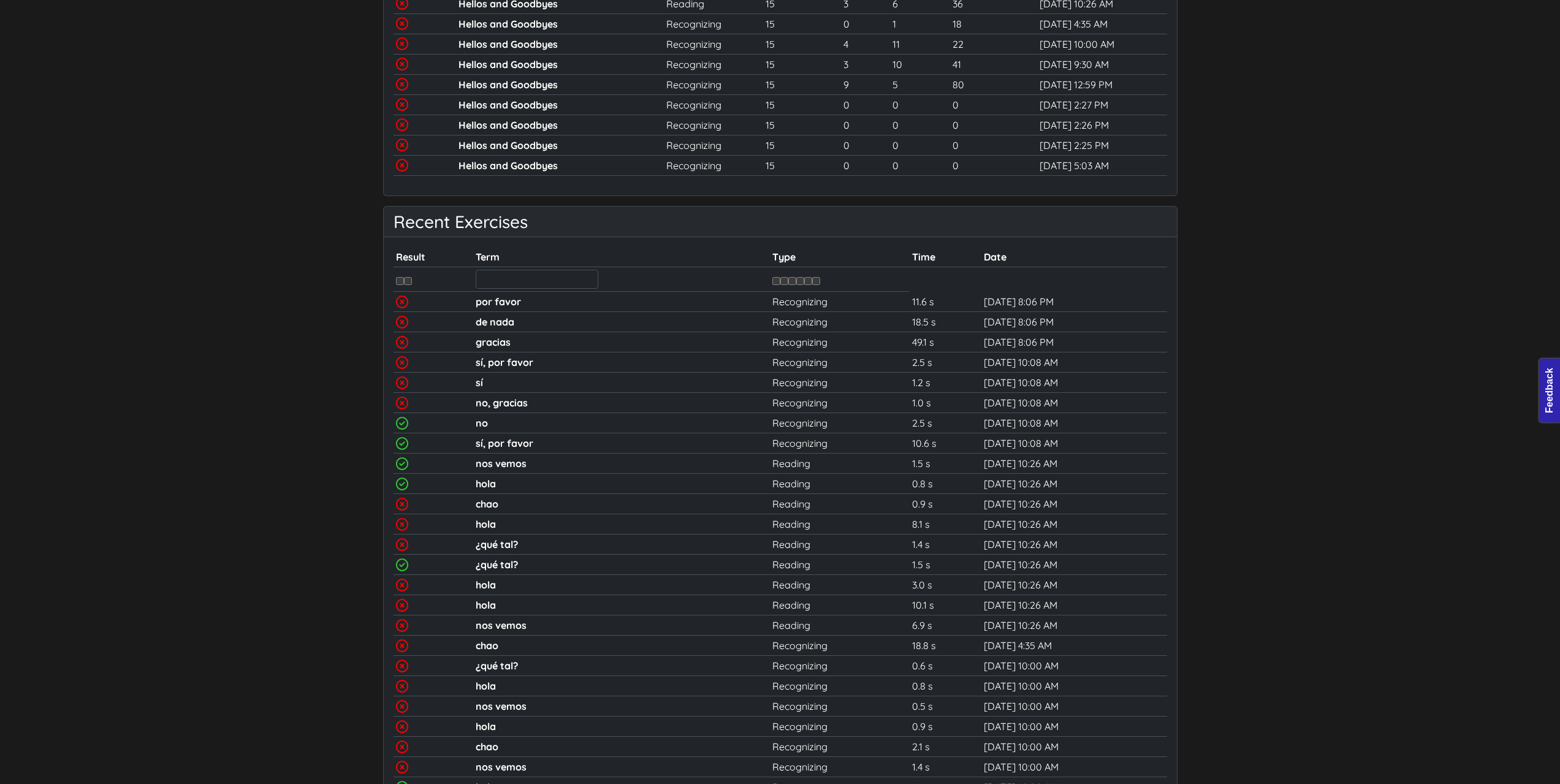
scroll to position [920, 0]
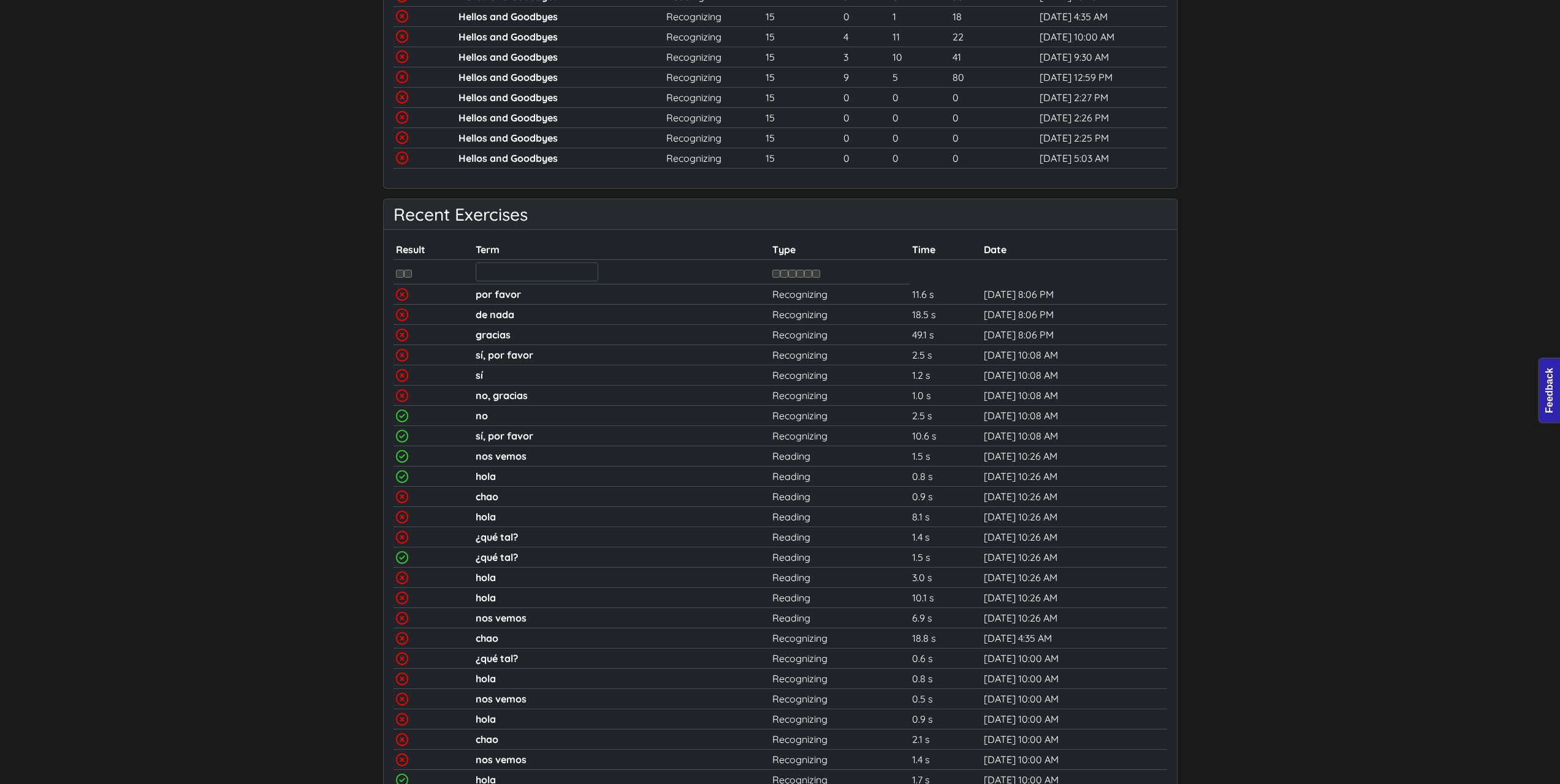
click at [399, 274] on input "checkbox" at bounding box center [400, 274] width 8 height 8
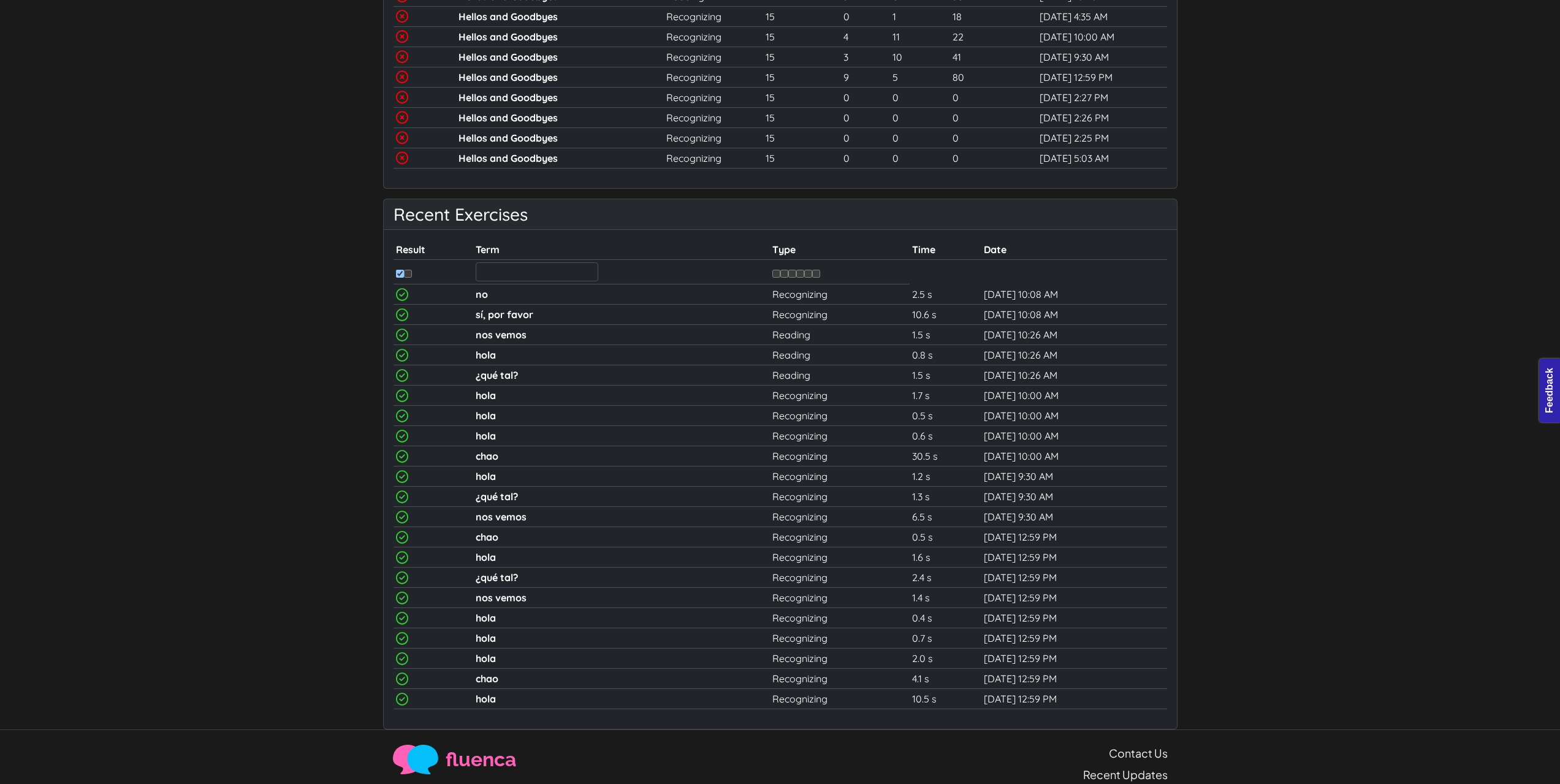
click at [399, 274] on input "checkbox" at bounding box center [400, 274] width 8 height 8
checkbox input "false"
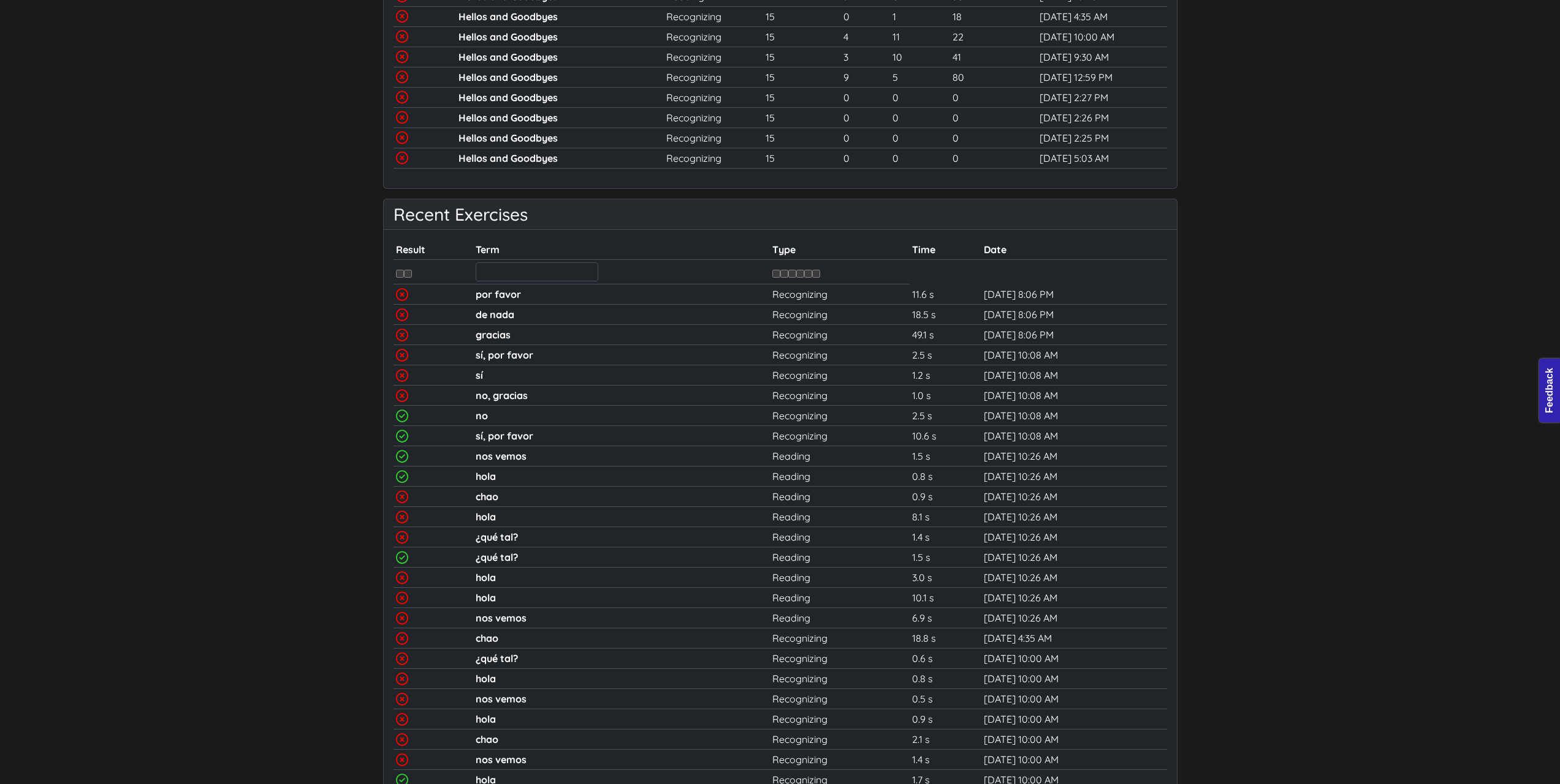
click at [407, 274] on input "checkbox" at bounding box center [408, 274] width 8 height 8
click at [408, 274] on input "checkbox" at bounding box center [408, 274] width 8 height 8
checkbox input "false"
click at [397, 275] on input "checkbox" at bounding box center [400, 274] width 8 height 8
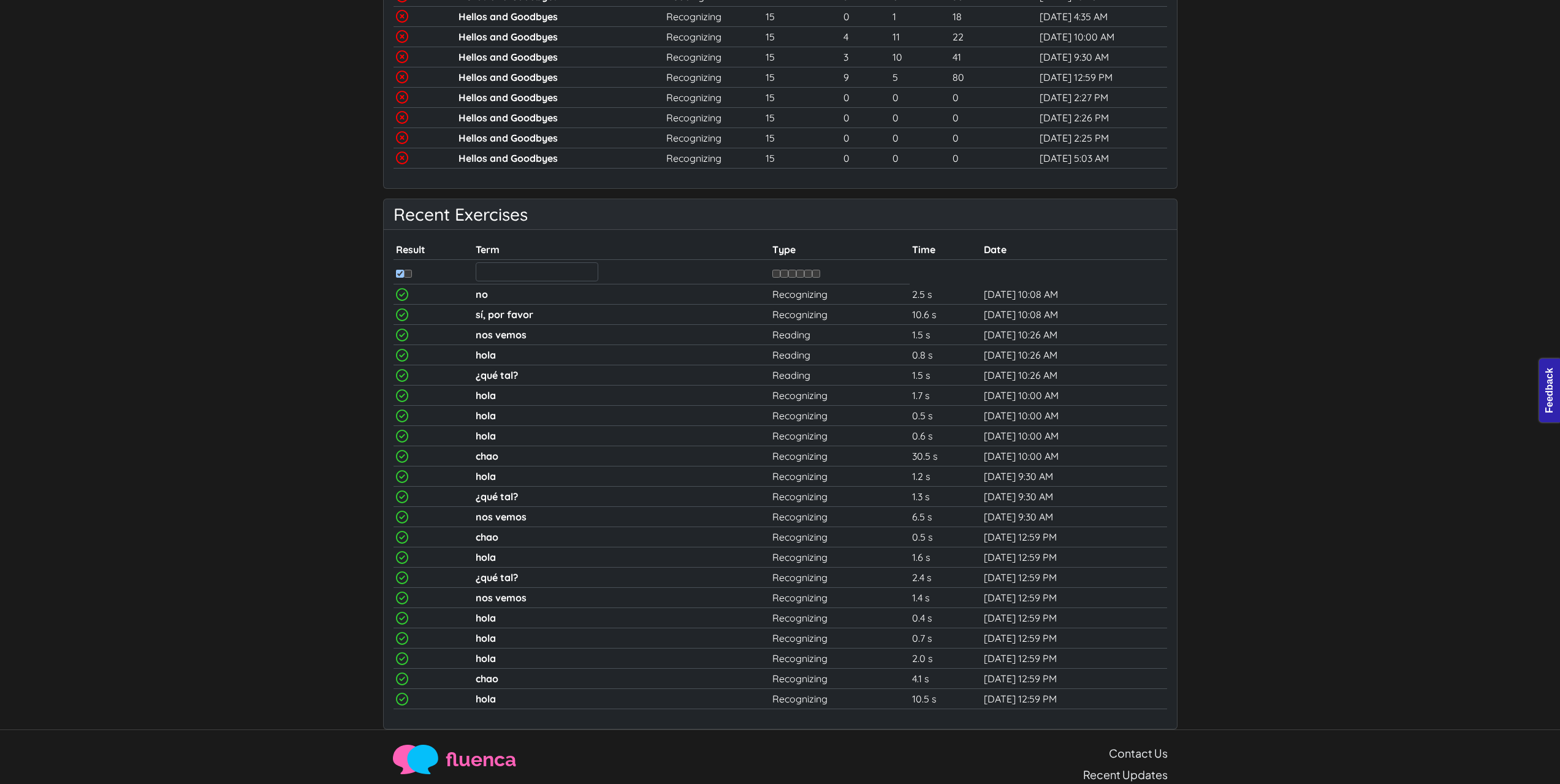
click at [399, 275] on input "checkbox" at bounding box center [400, 274] width 8 height 8
checkbox input "false"
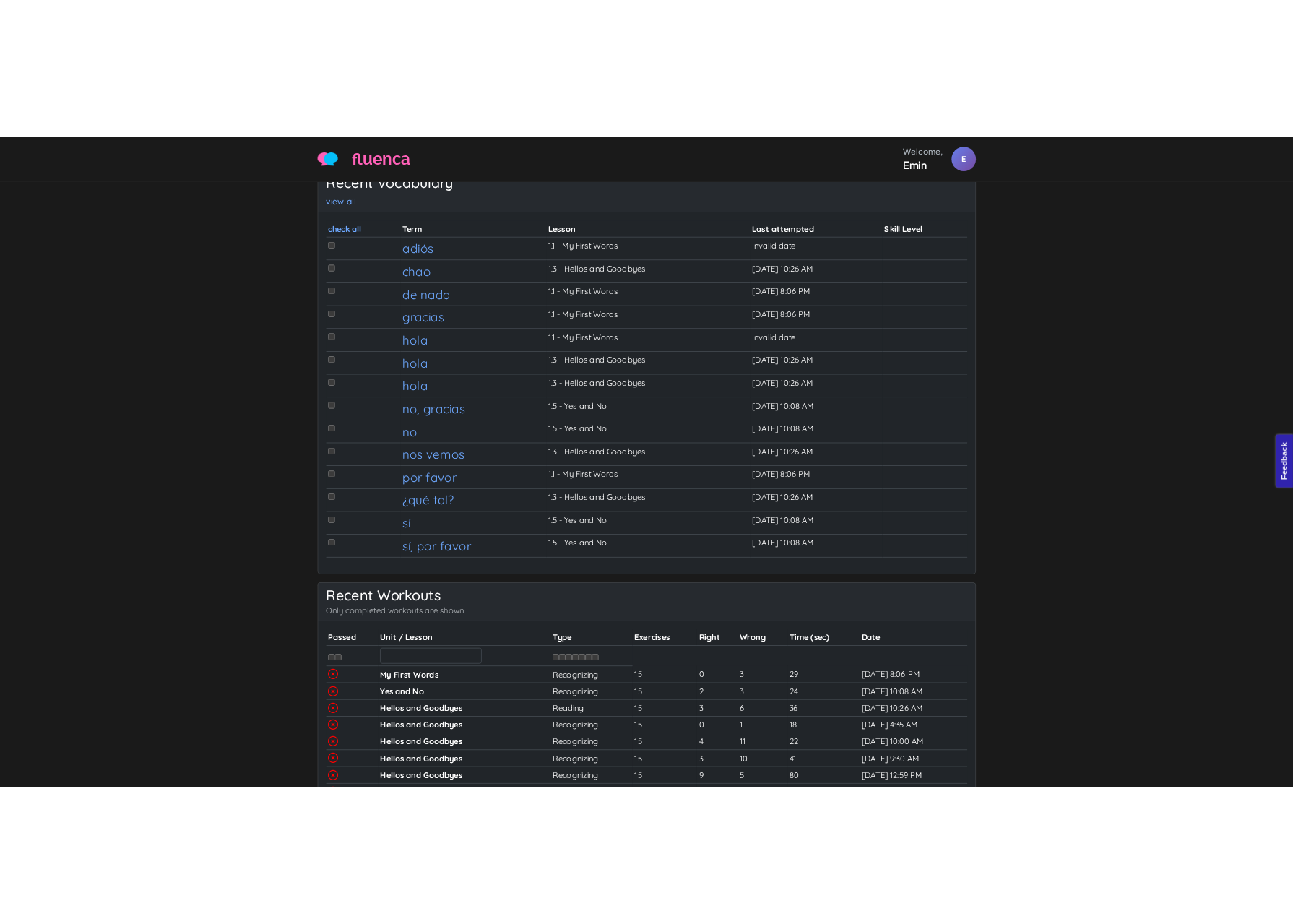
scroll to position [0, 0]
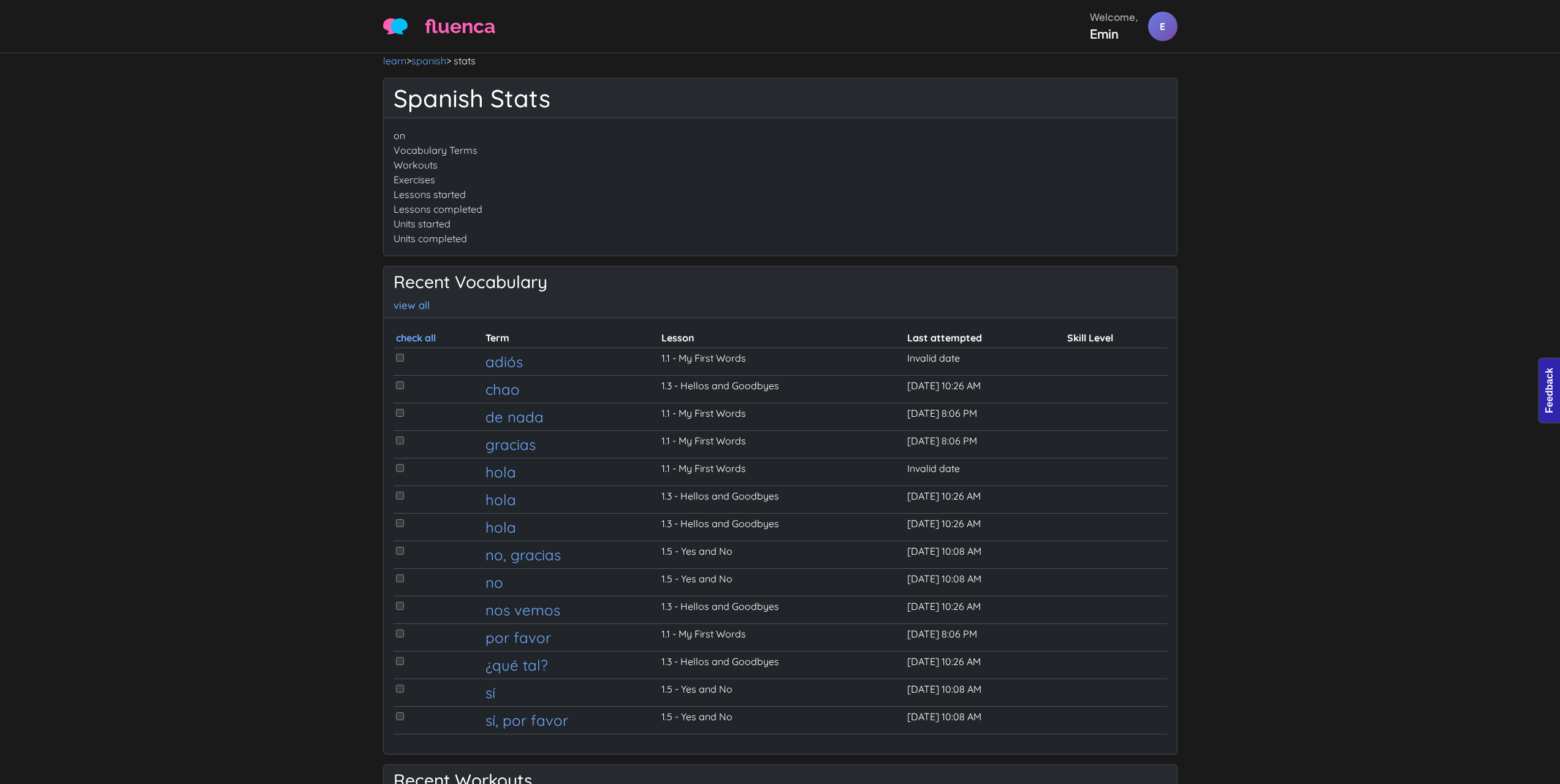
drag, startPoint x: 411, startPoint y: 135, endPoint x: 388, endPoint y: 136, distance: 23.0
click at [388, 136] on div "on Vocabulary Terms Workouts Exercises Lessons started Lessons completed Units …" at bounding box center [780, 187] width 793 height 138
click at [465, 153] on div "on Vocabulary Terms Workouts Exercises Lessons started Lessons completed Units …" at bounding box center [780, 187] width 793 height 138
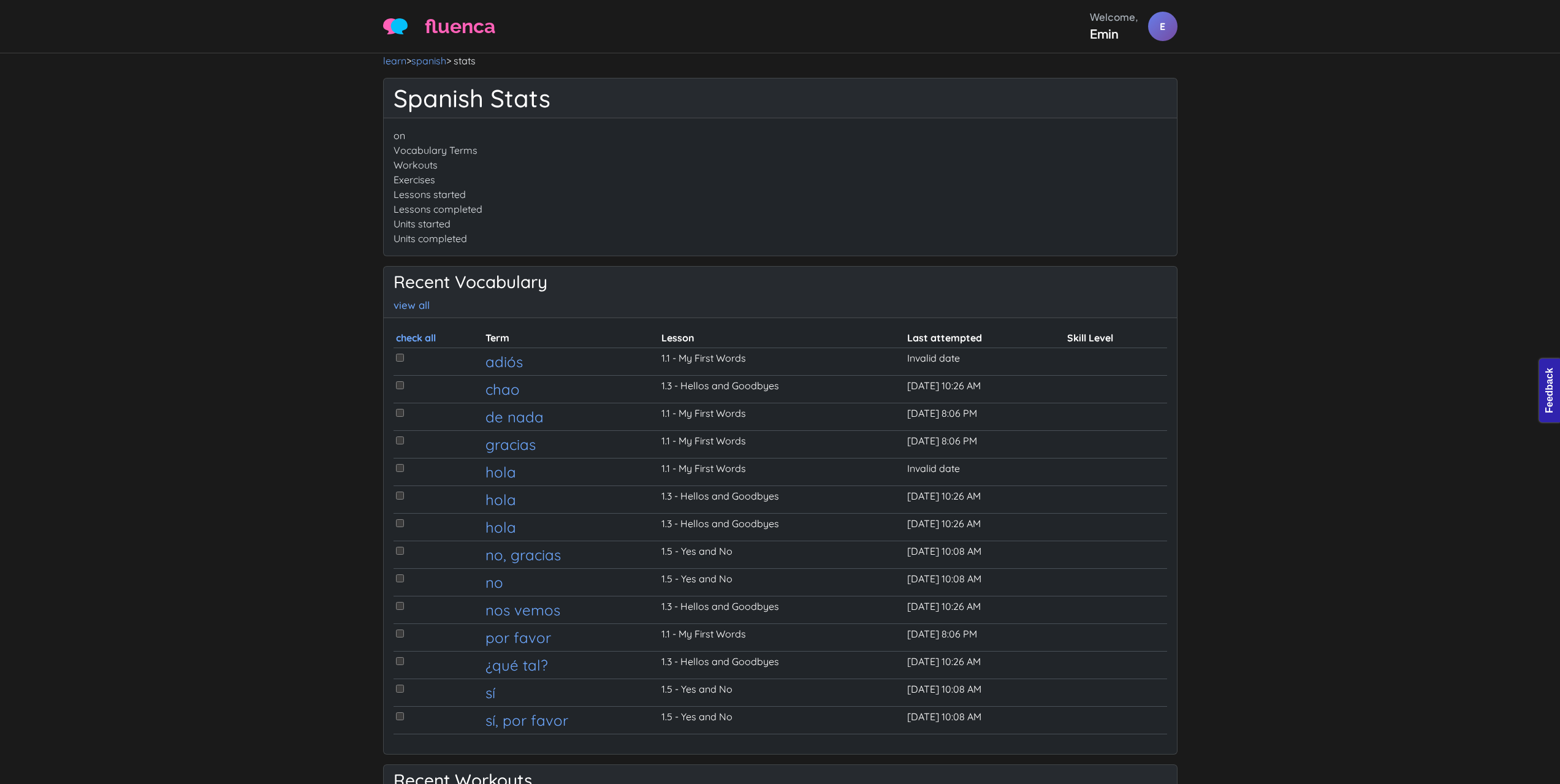
click at [650, 175] on div "on Vocabulary Terms Workouts Exercises Lessons started Lessons completed Units …" at bounding box center [780, 187] width 793 height 138
click at [664, 50] on header "fluenca Welcome, Emin E Help Account" at bounding box center [780, 27] width 1560 height 53
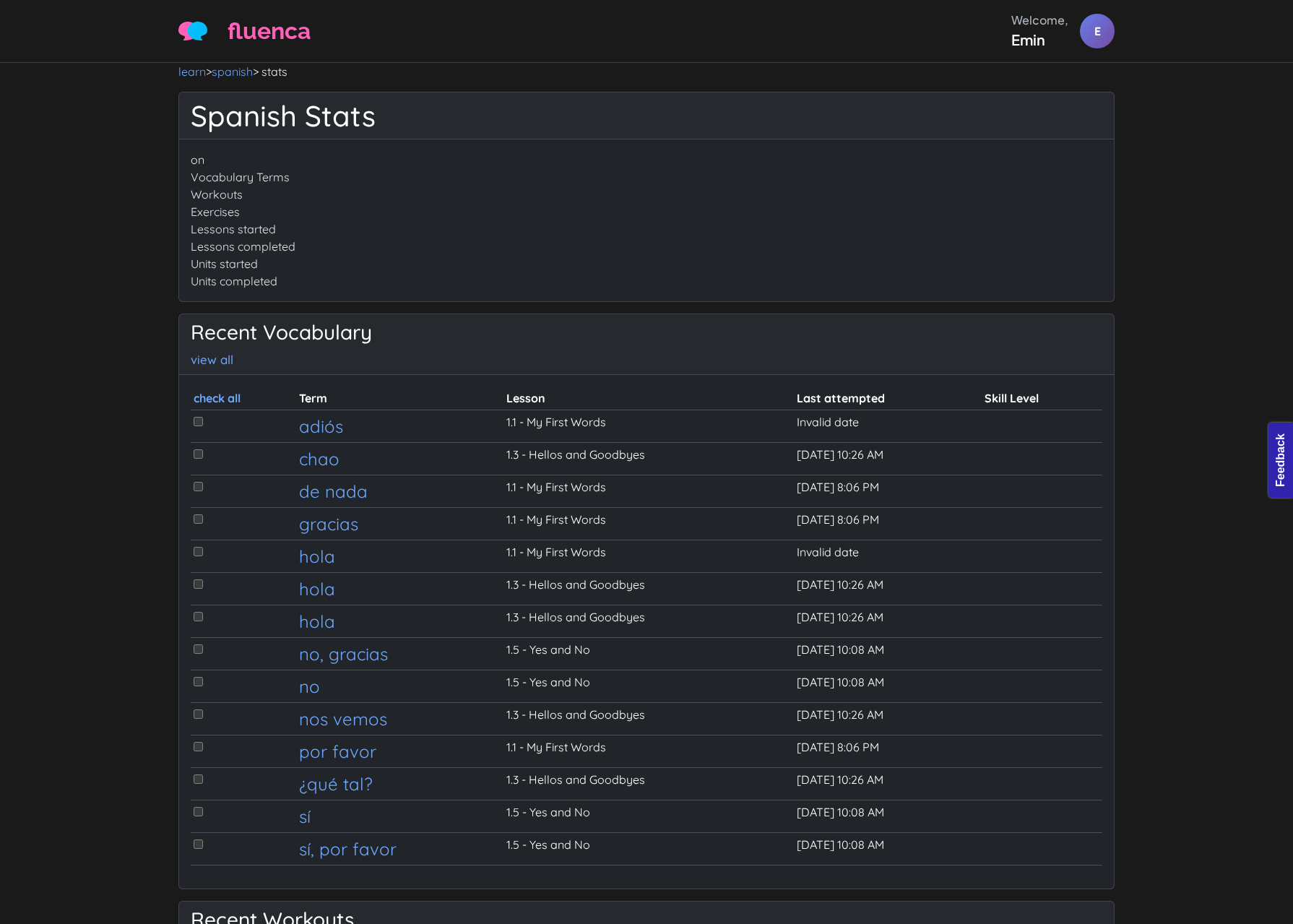
click at [937, 224] on div "on Vocabulary Terms Workouts Exercises Lessons started Lessons completed Units …" at bounding box center [646, 220] width 935 height 162
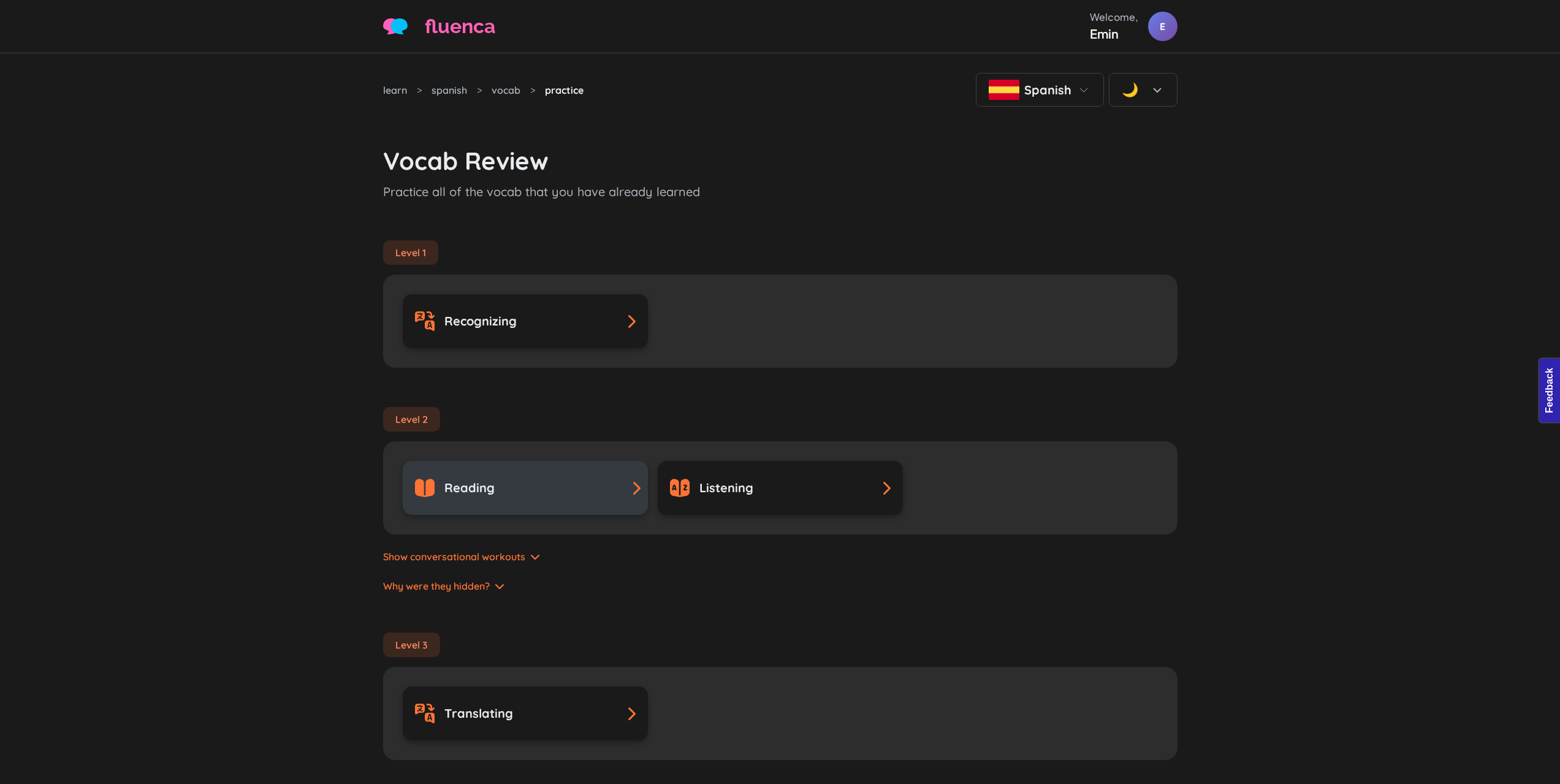
click at [553, 480] on div "Reading" at bounding box center [525, 488] width 221 height 20
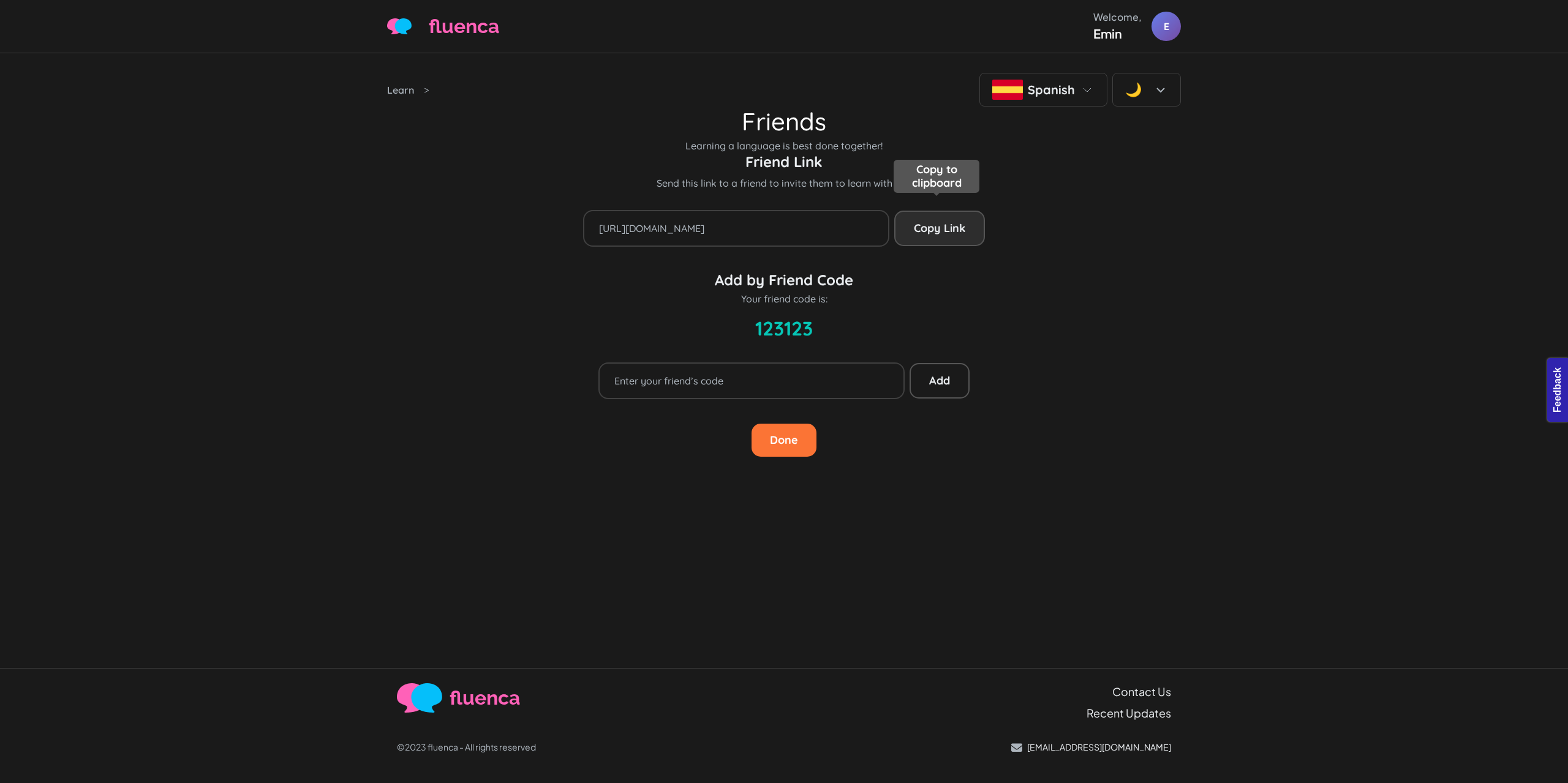
click at [950, 229] on button "Copy to clipboard Copy Link" at bounding box center [939, 228] width 90 height 36
click at [951, 228] on button "Copy to clipboard Copy Link" at bounding box center [939, 228] width 90 height 36
click at [826, 385] on input "text" at bounding box center [752, 381] width 306 height 37
click at [952, 384] on button "Add" at bounding box center [939, 381] width 60 height 36
click at [1055, 264] on div "Friend Link Send this link to a friend to invite them to learn with you https:/…" at bounding box center [784, 305] width 794 height 304
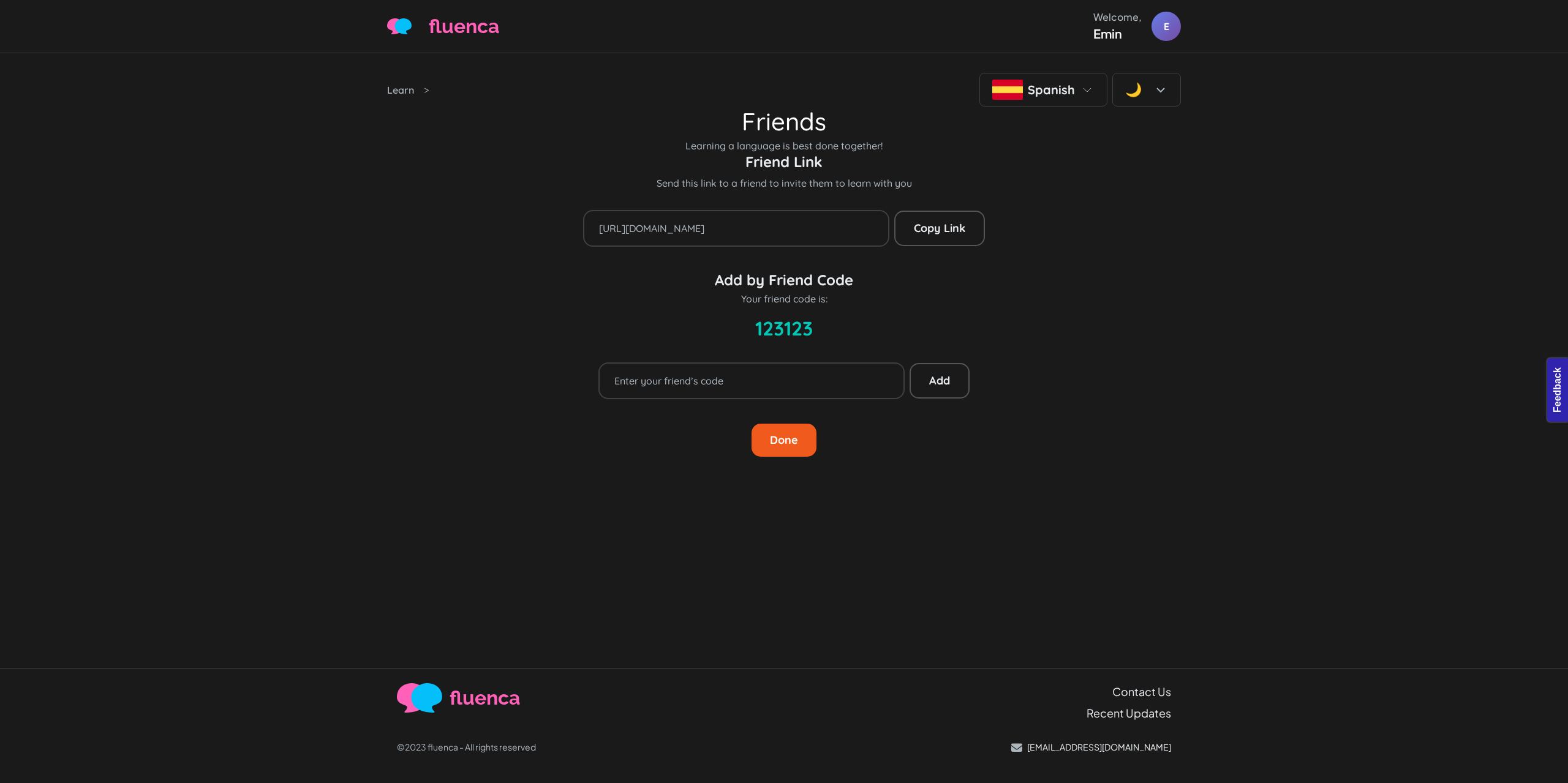
click at [804, 442] on button "Done" at bounding box center [783, 440] width 65 height 33
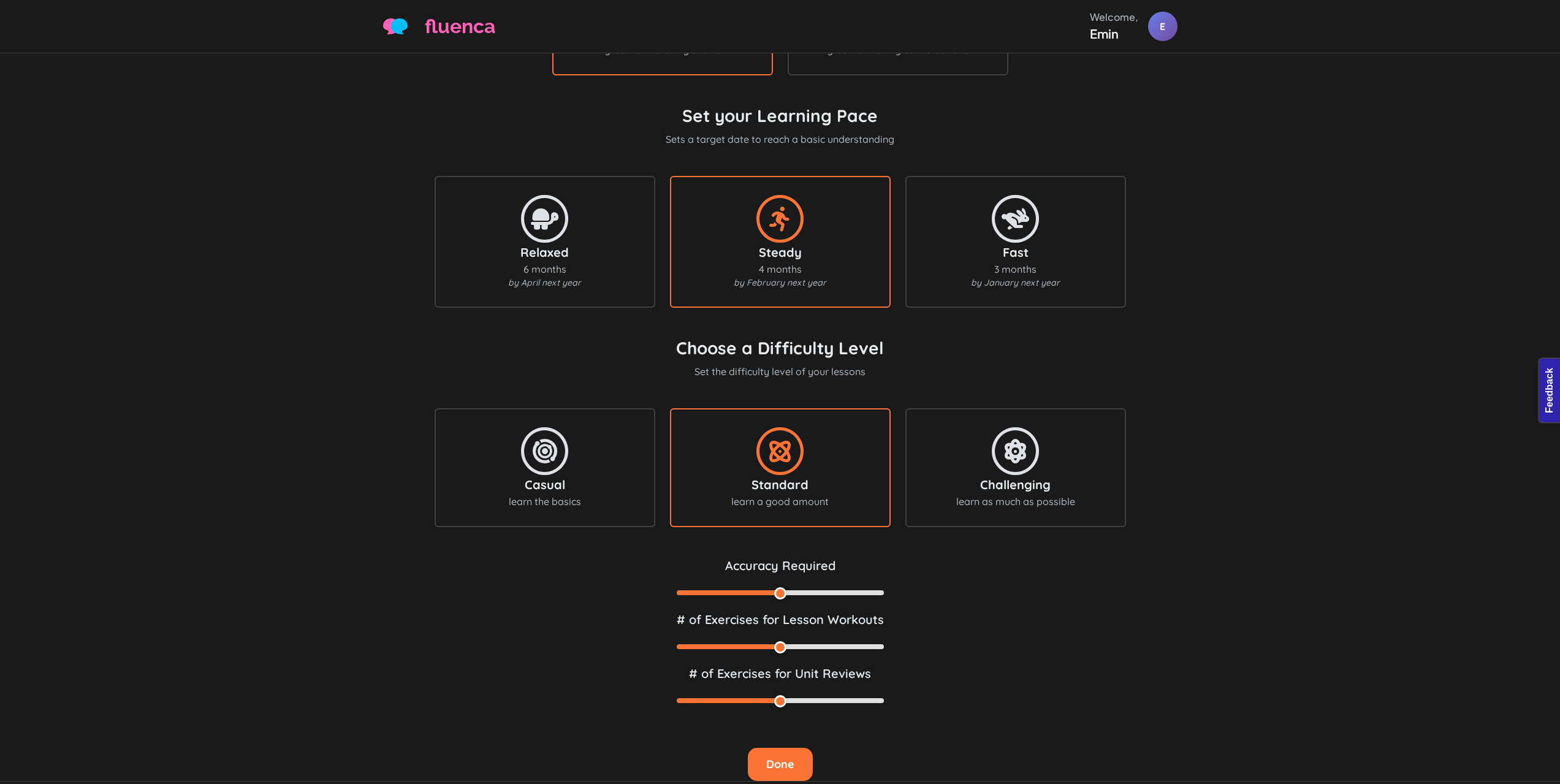
scroll to position [406, 0]
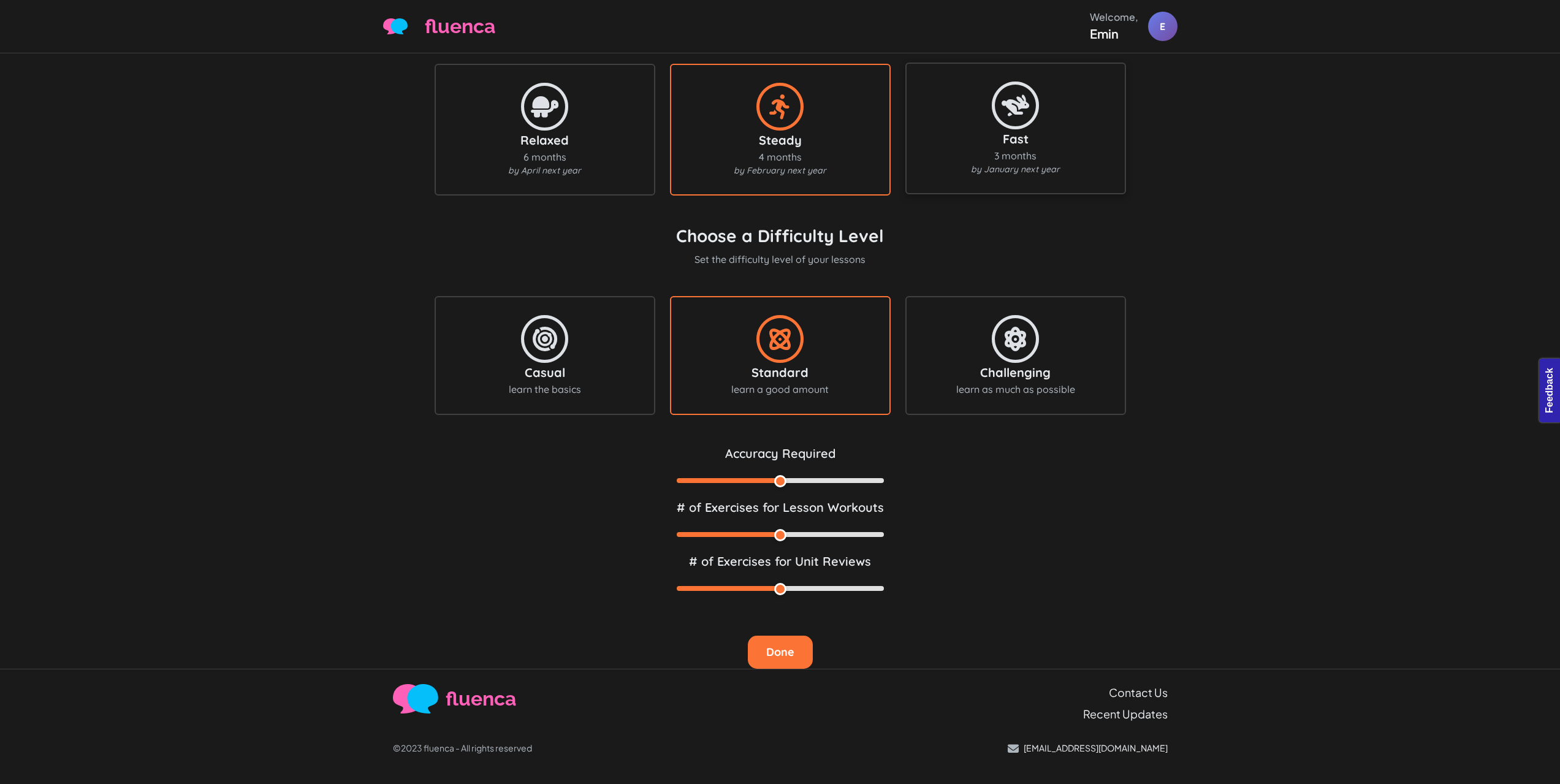
click at [1058, 177] on div "Fast 3 months by January next year" at bounding box center [1016, 128] width 221 height 131
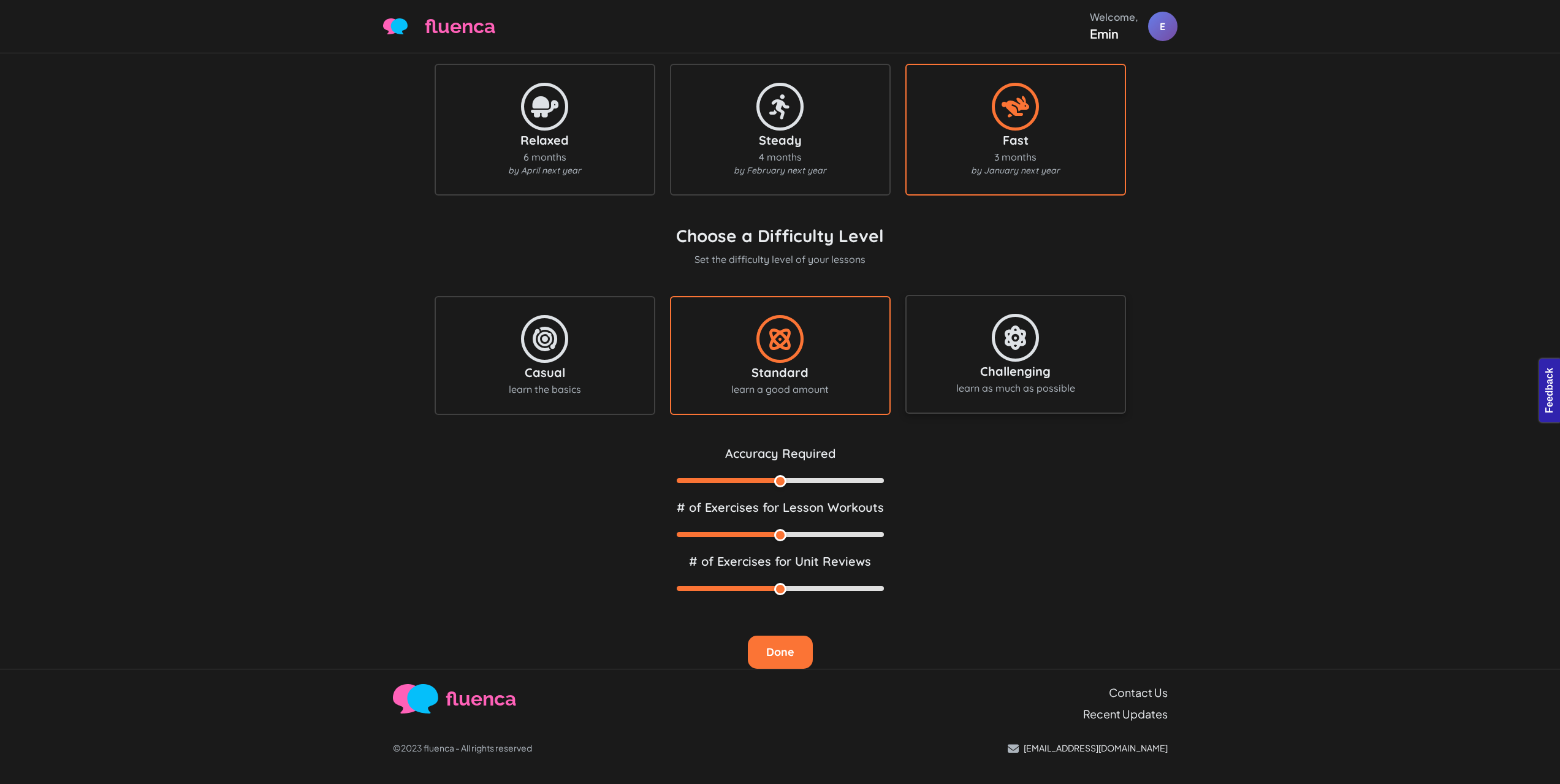
click at [1053, 328] on div "Challenging learn as much as possible" at bounding box center [1016, 354] width 194 height 82
type input "85"
type input "20"
type input "40"
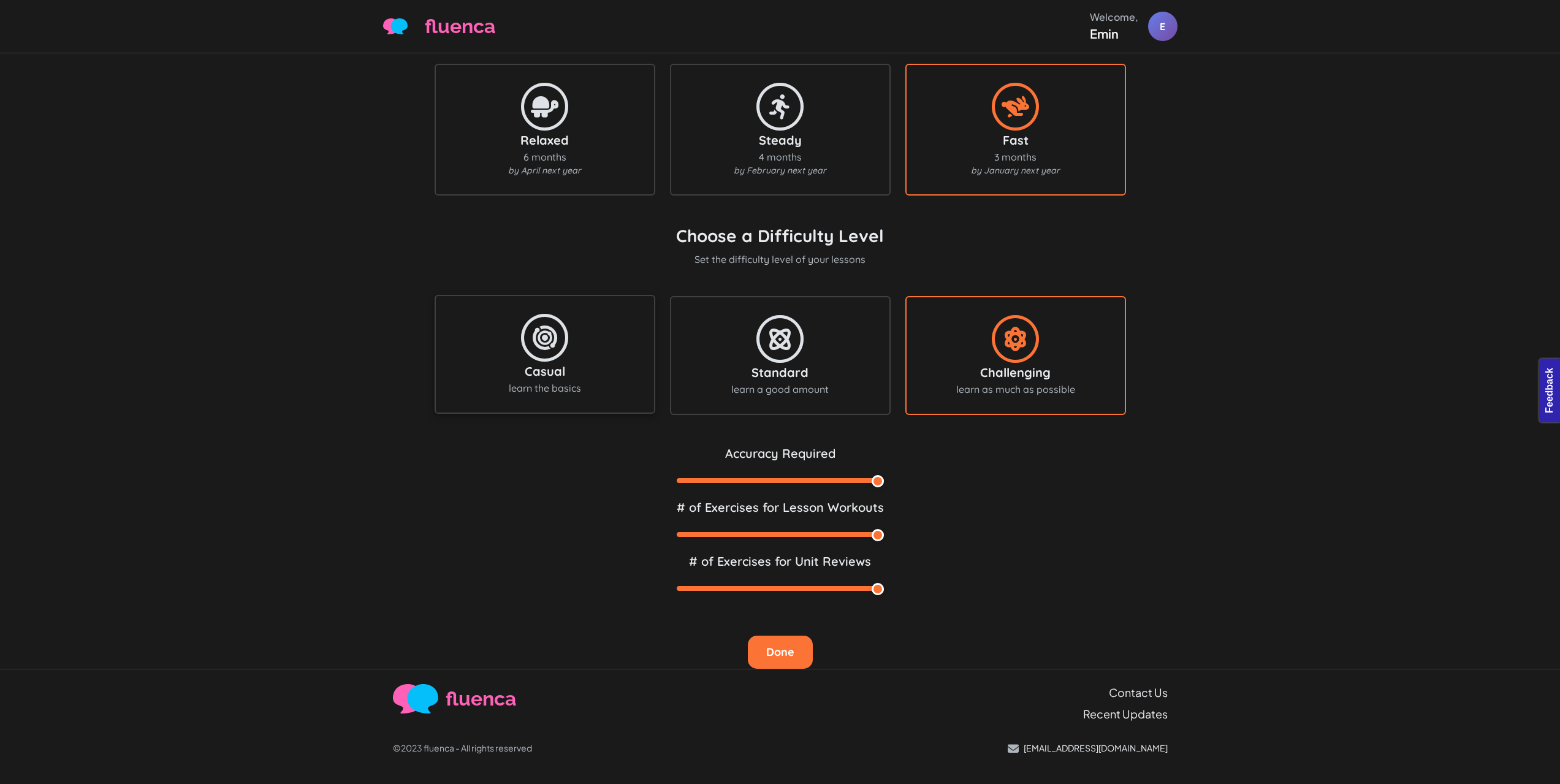
click at [467, 361] on div "Casual learn the basics" at bounding box center [544, 354] width 194 height 82
type input "65"
type input "10"
type input "20"
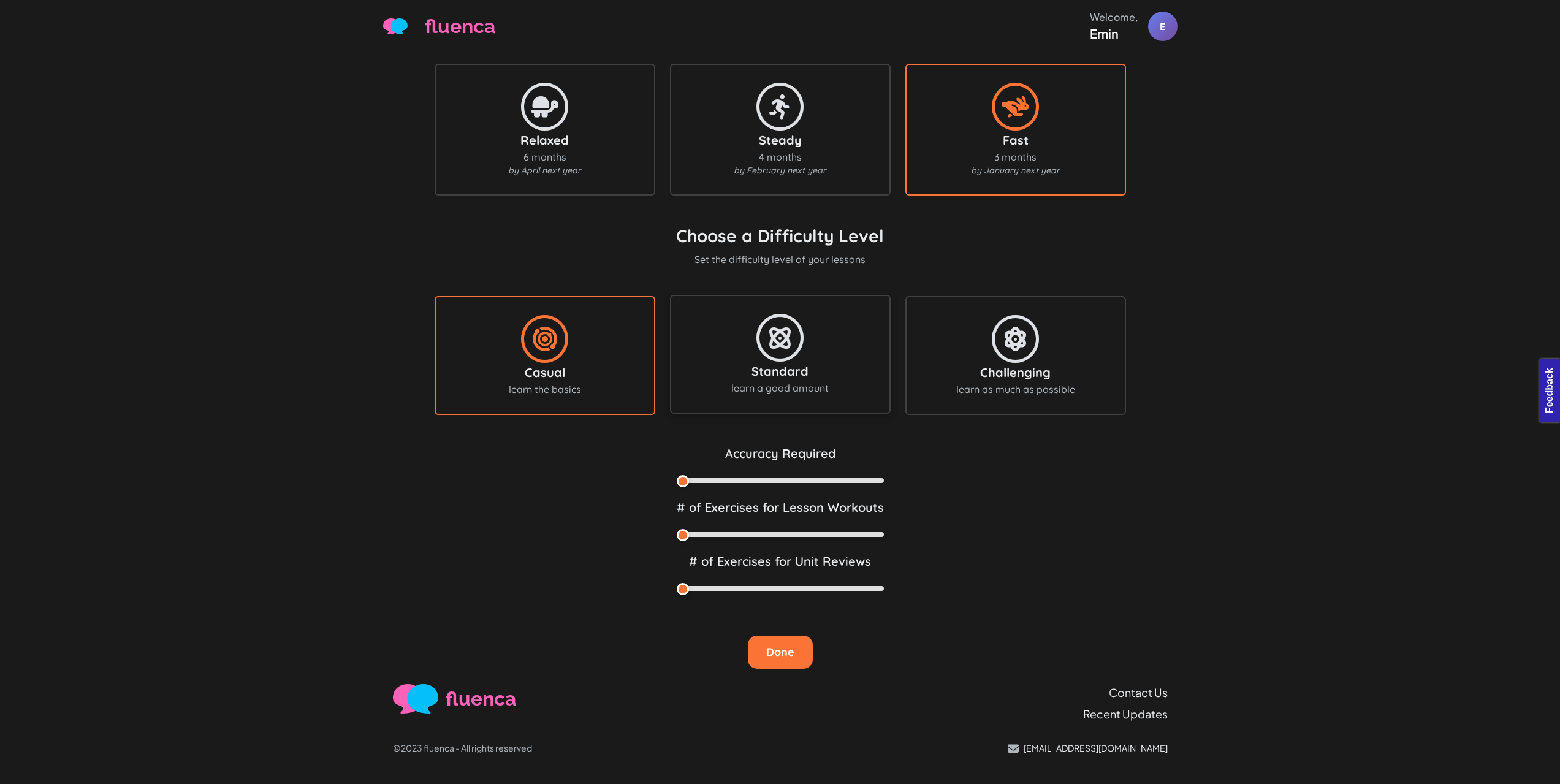
click at [703, 355] on div "Standard learn a good amount" at bounding box center [780, 354] width 194 height 82
type input "75"
type input "15"
type input "30"
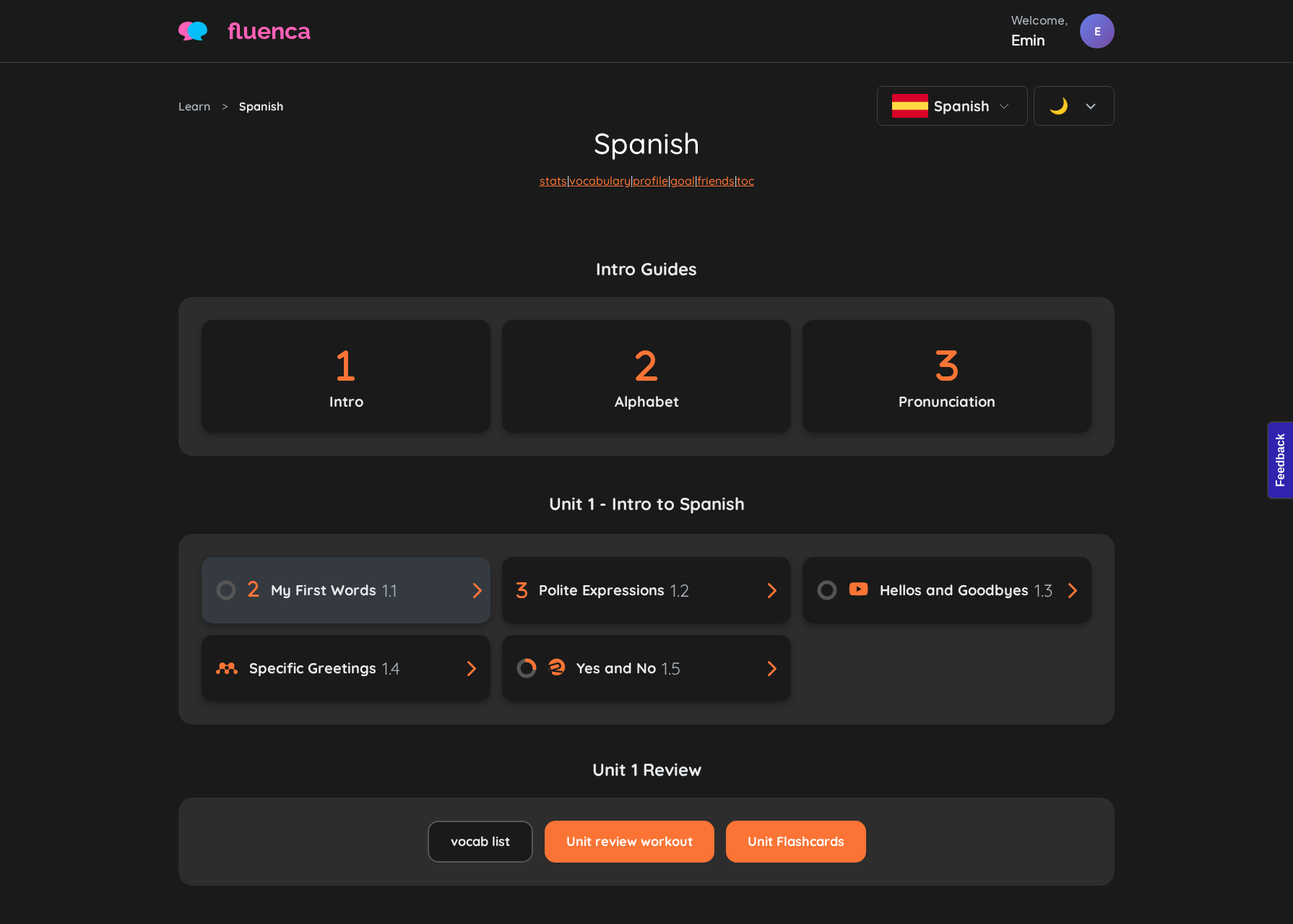
click at [379, 603] on div "My First Words 1.1" at bounding box center [334, 590] width 127 height 26
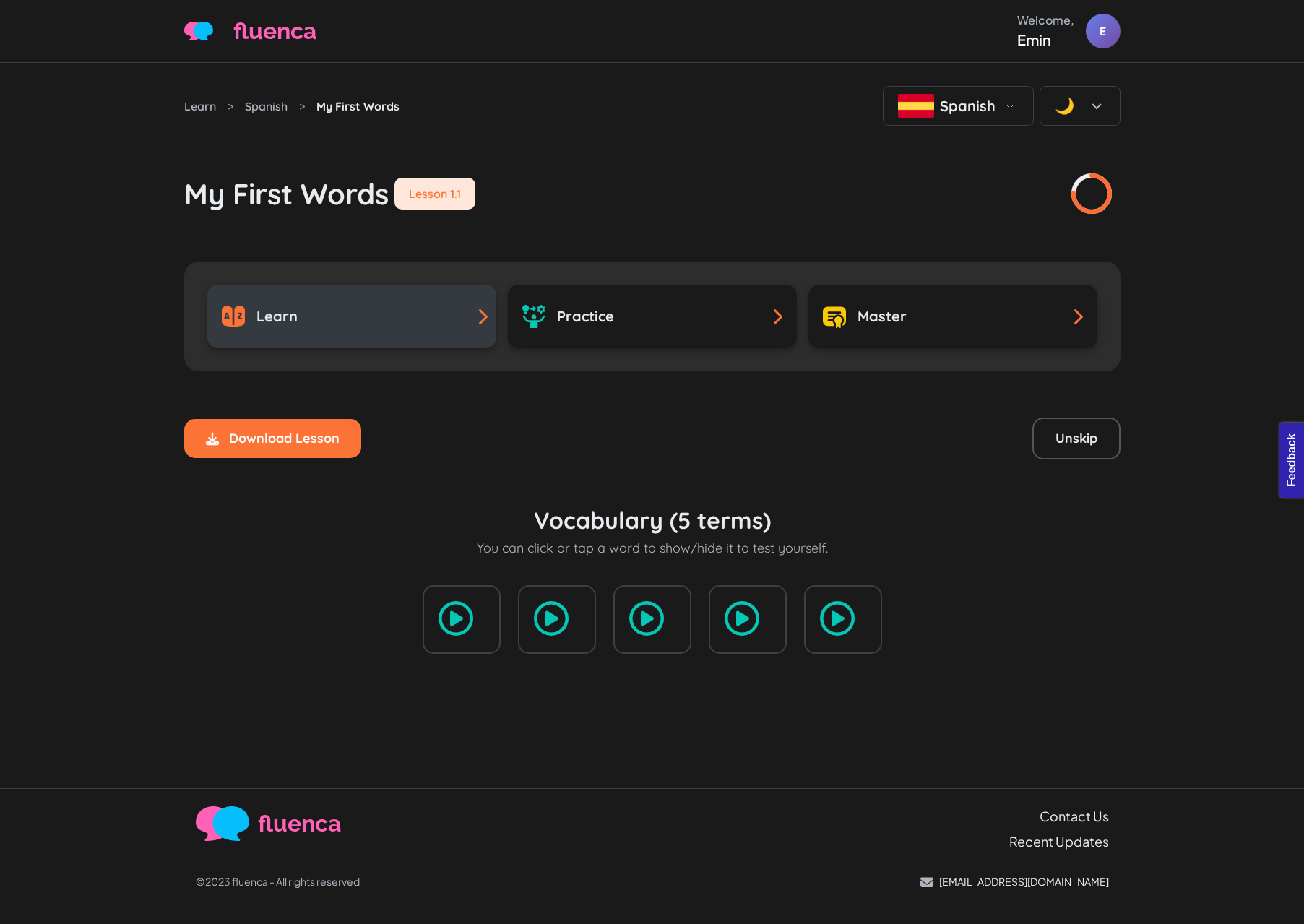
click at [379, 319] on div "Learn" at bounding box center [352, 316] width 260 height 23
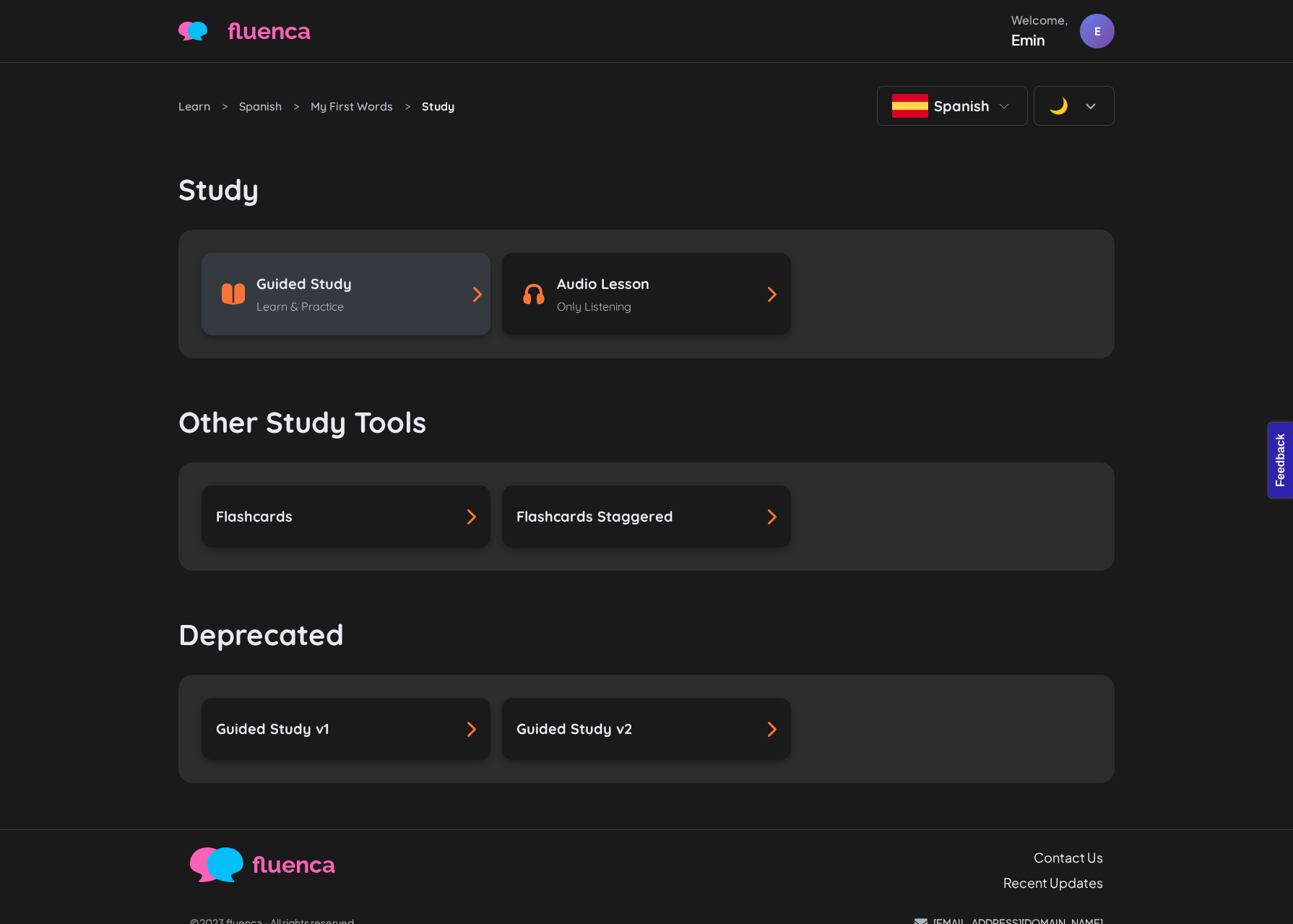
click at [397, 298] on div "Guided Study Learn & Practice" at bounding box center [346, 294] width 260 height 42
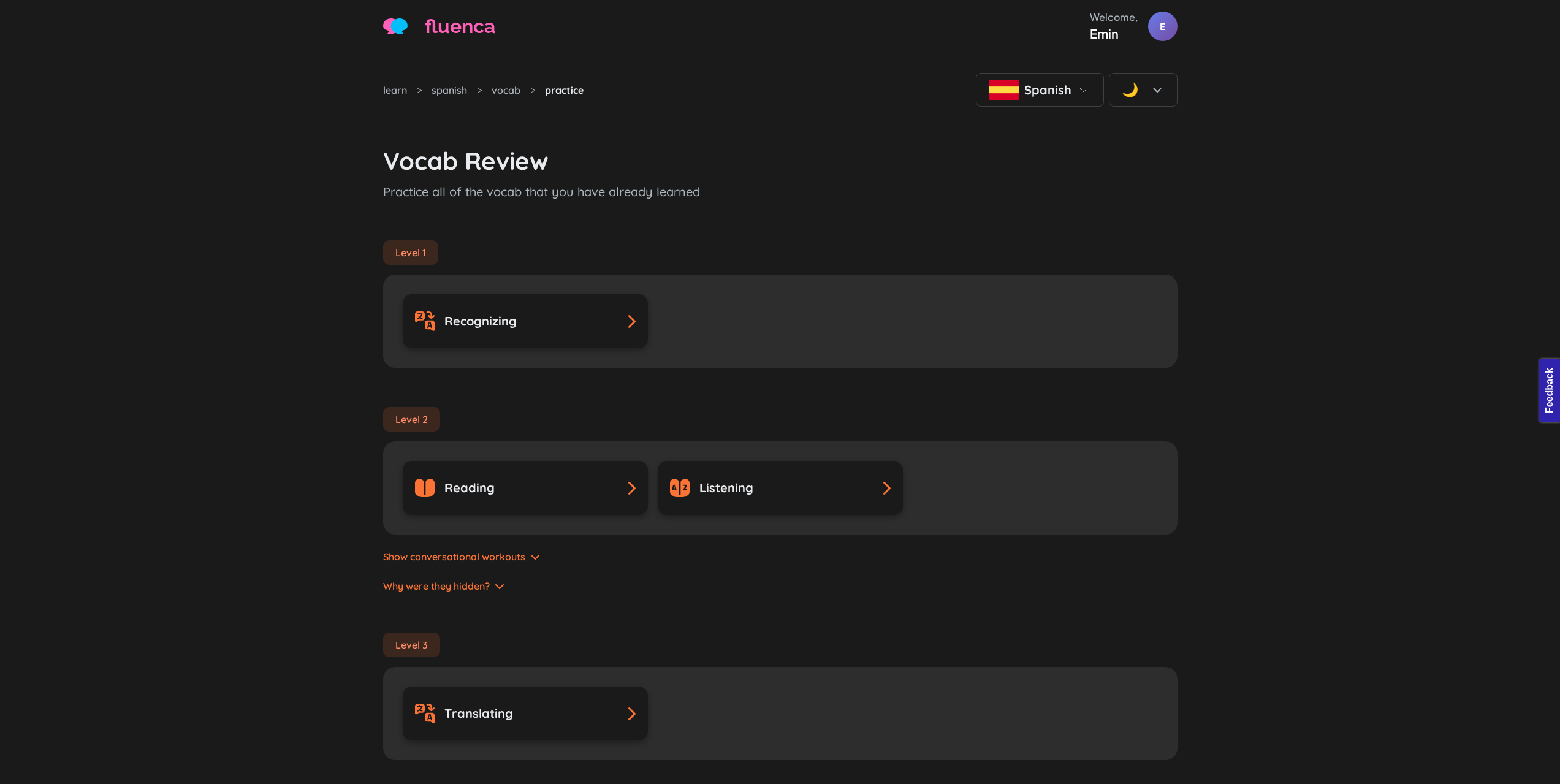
click at [1100, 166] on h3 "Vocab Review" at bounding box center [780, 160] width 794 height 29
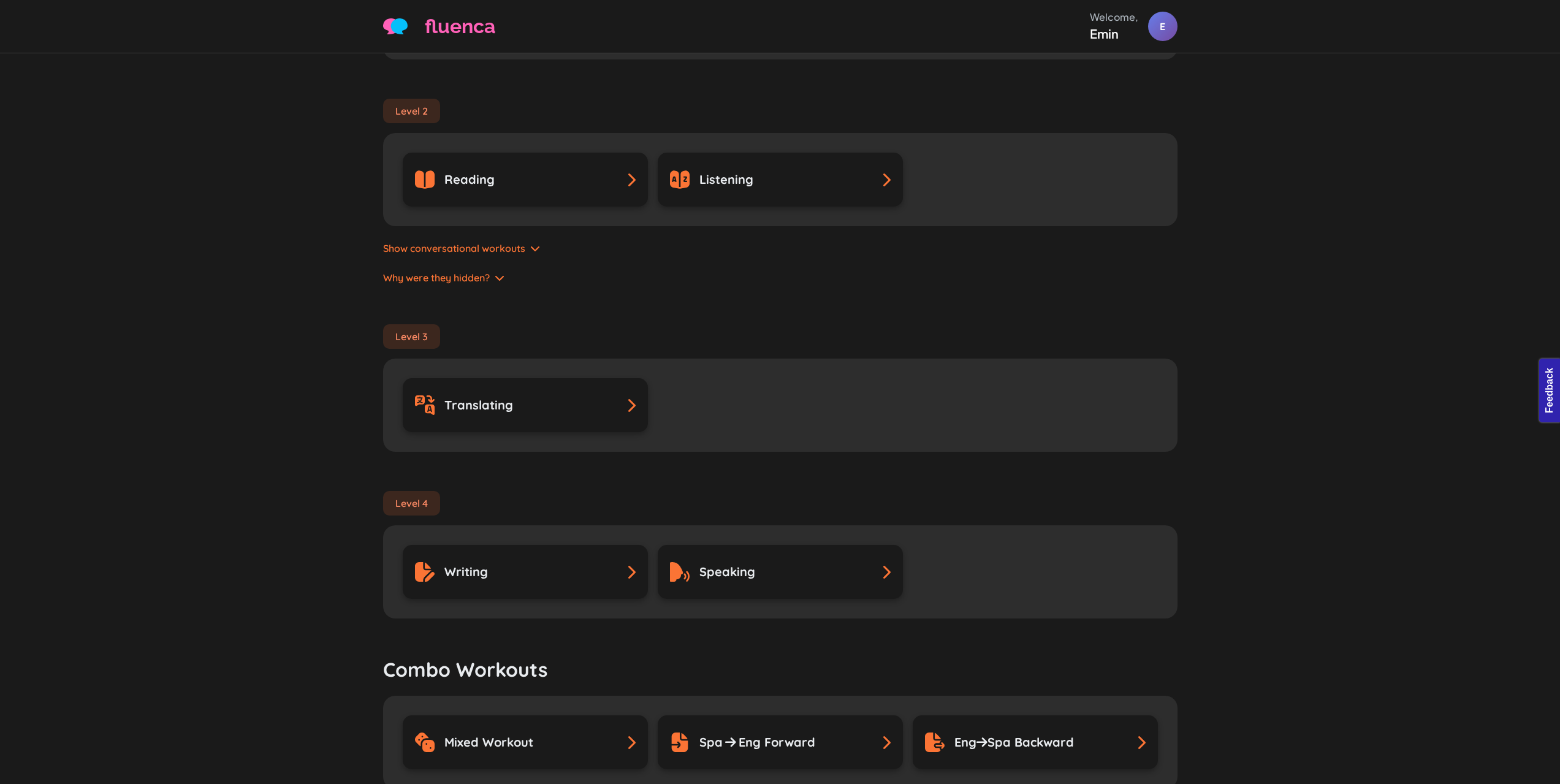
scroll to position [429, 0]
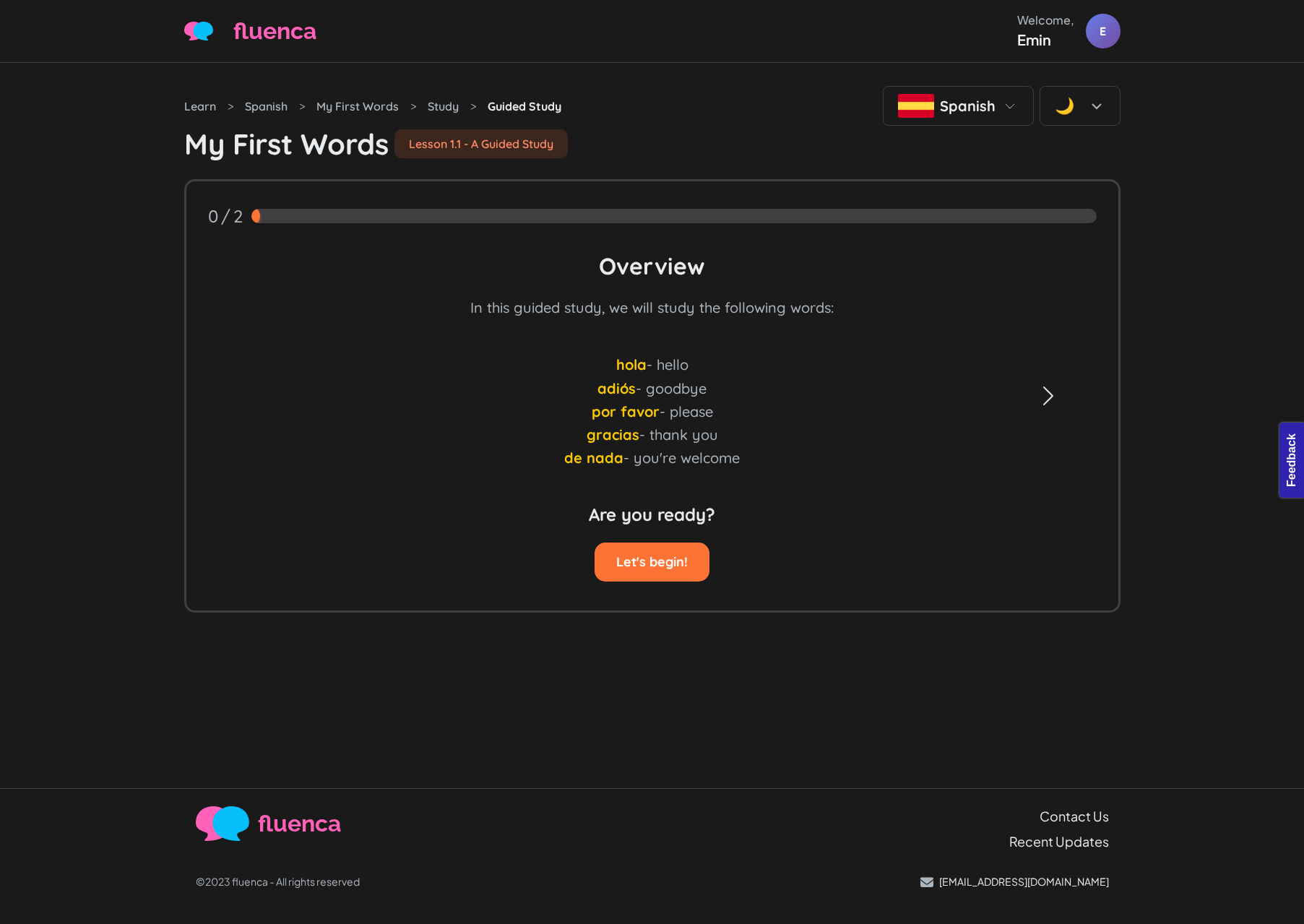
click at [1009, 468] on button "Next" at bounding box center [1048, 396] width 140 height 429
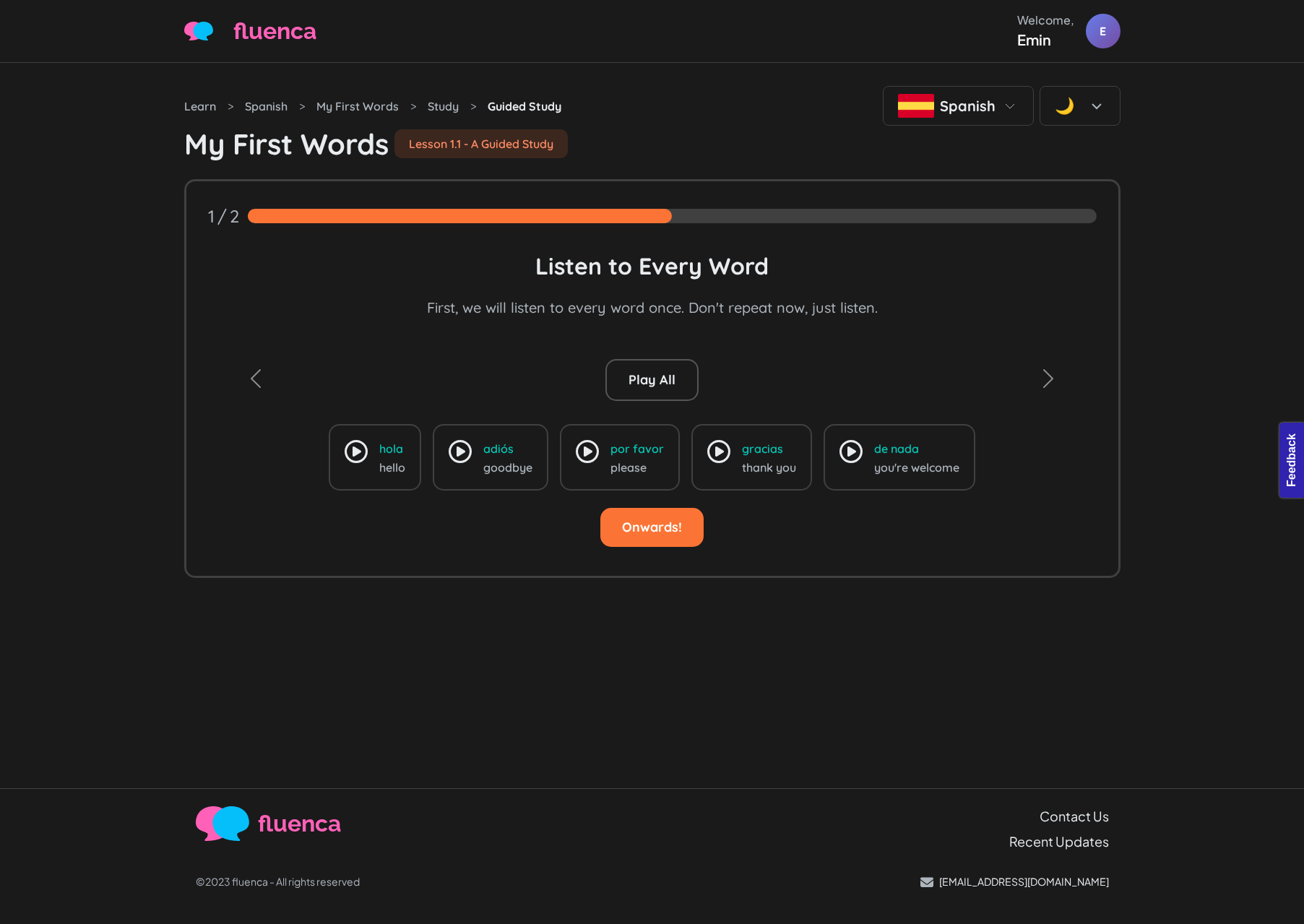
click at [584, 463] on icon at bounding box center [587, 451] width 23 height 23
click at [1046, 466] on button "Next" at bounding box center [1048, 378] width 140 height 395
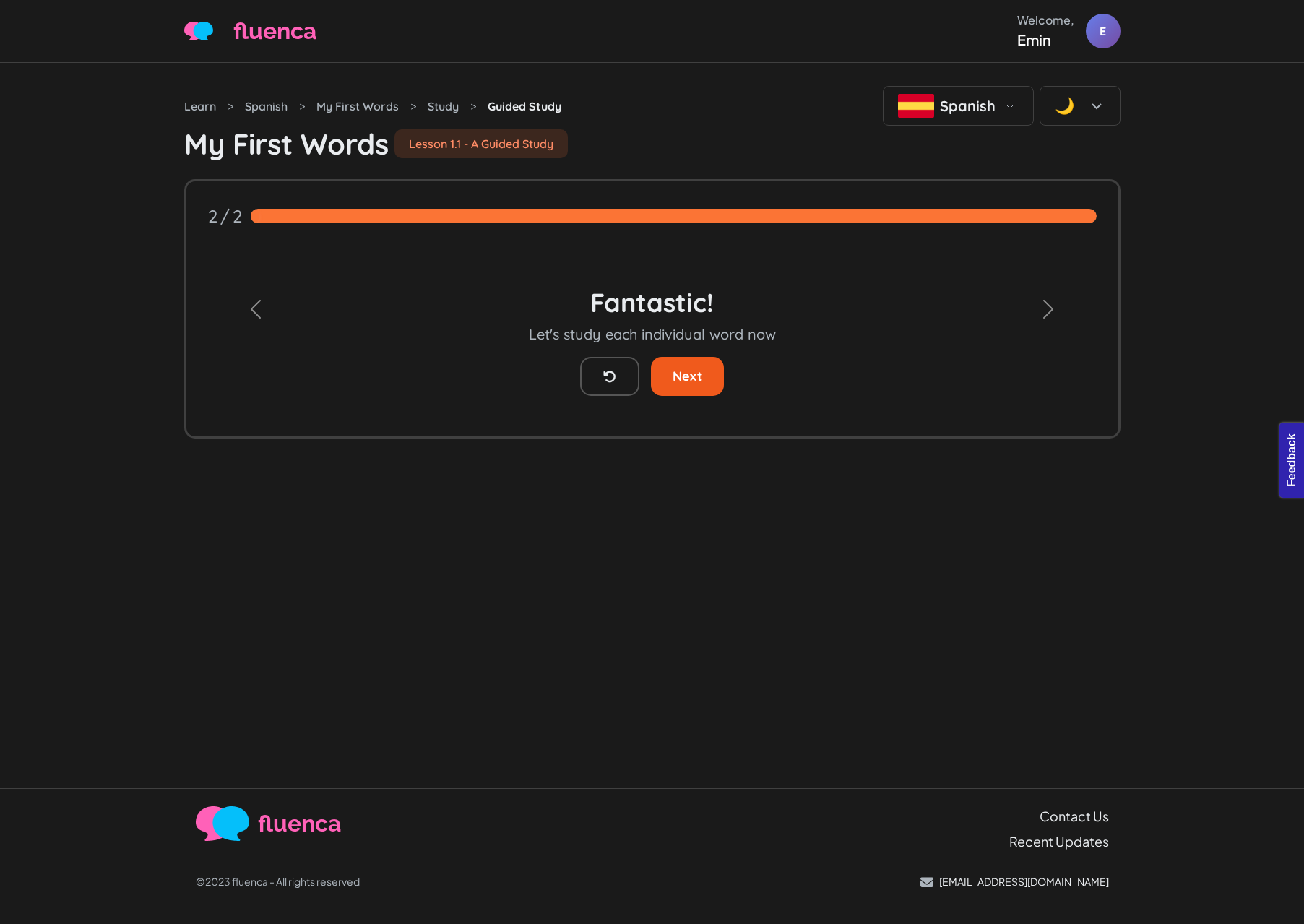
click at [675, 396] on link "Next" at bounding box center [688, 376] width 73 height 39
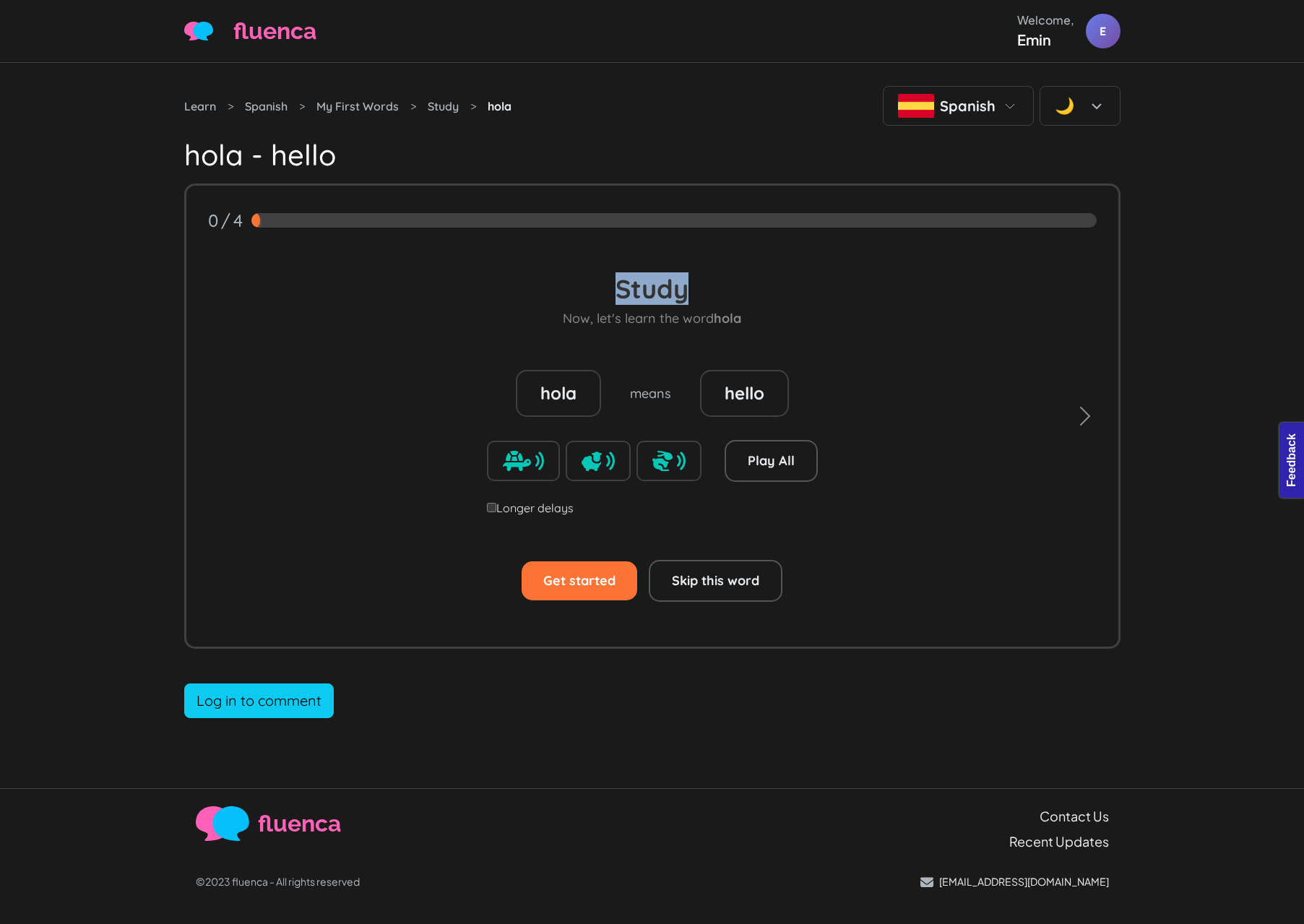
drag, startPoint x: 700, startPoint y: 362, endPoint x: 600, endPoint y: 362, distance: 100.0
click at [600, 327] on div "Study Now, let's learn the word hola" at bounding box center [651, 299] width 178 height 54
click at [643, 327] on span "Now, let's learn the word hola" at bounding box center [651, 319] width 178 height 16
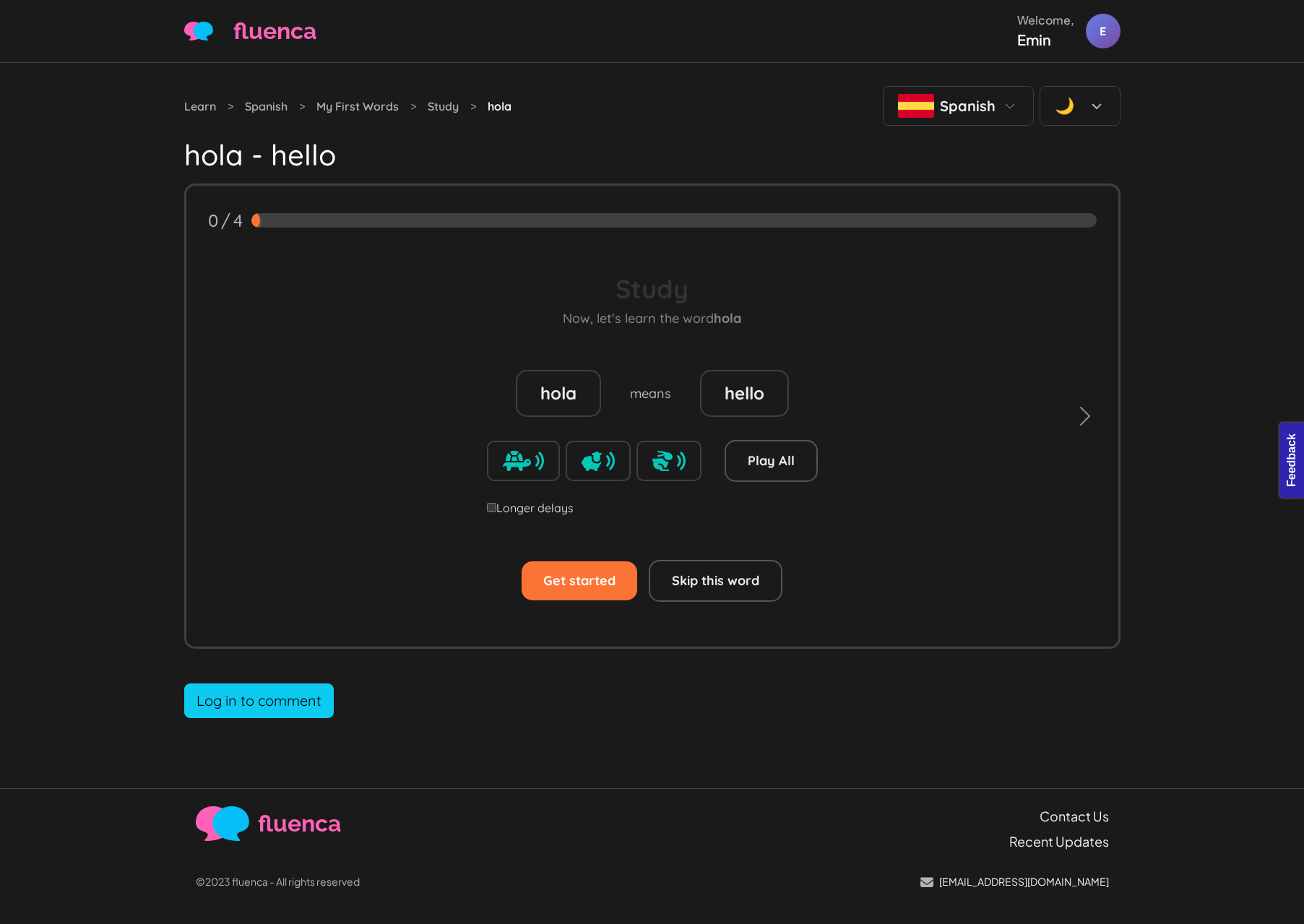
click at [799, 434] on div "Study Now, let's learn the word hola hola means hello Play All Speed 0.68 0.8 0…" at bounding box center [652, 437] width 888 height 362
click at [646, 481] on div at bounding box center [669, 461] width 65 height 40
click at [537, 471] on img at bounding box center [523, 461] width 41 height 20
click at [608, 471] on img at bounding box center [598, 461] width 33 height 20
click at [1082, 428] on span "button" at bounding box center [1085, 416] width 23 height 23
